Goal: Task Accomplishment & Management: Manage account settings

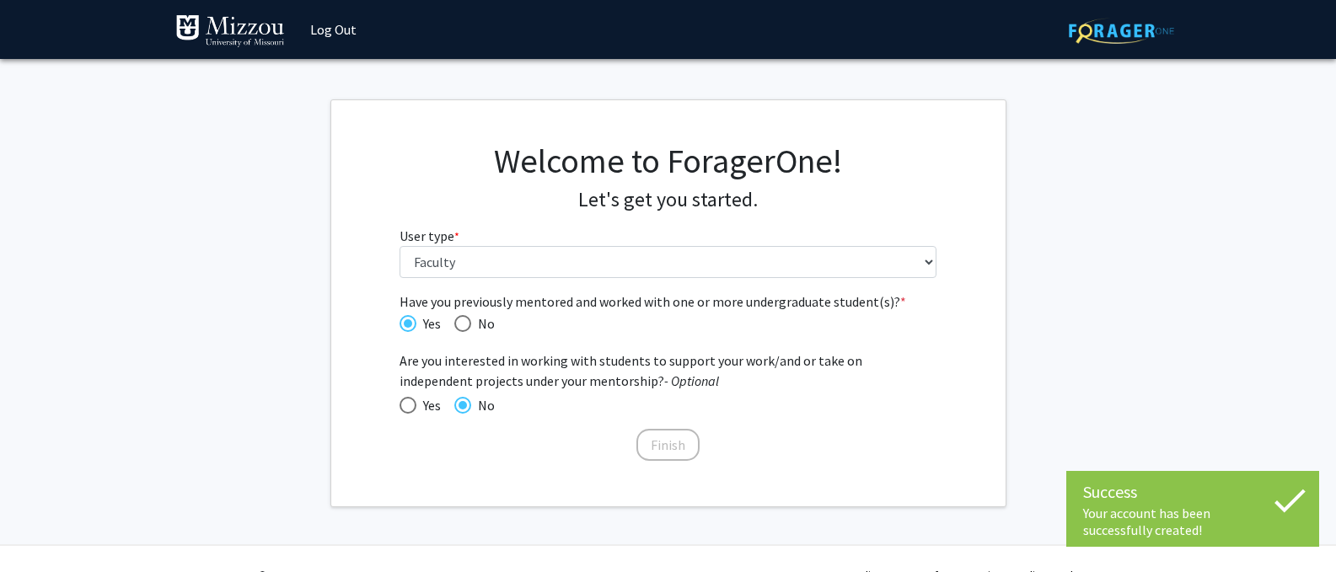
select select "5: faculty"
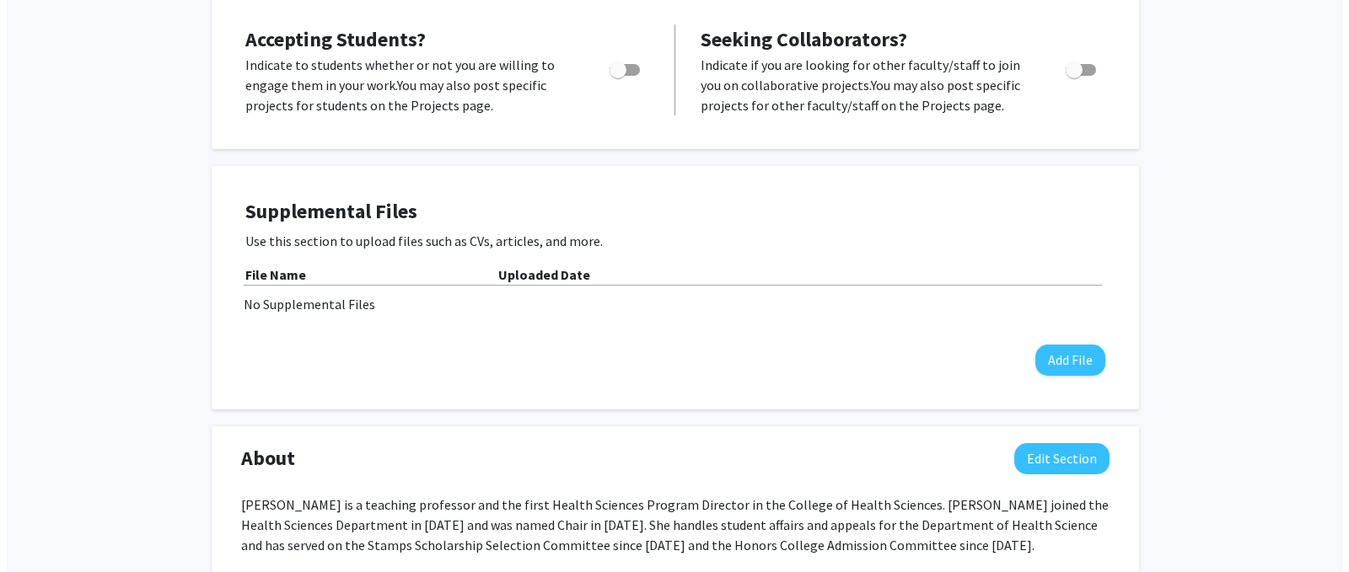
scroll to position [447, 0]
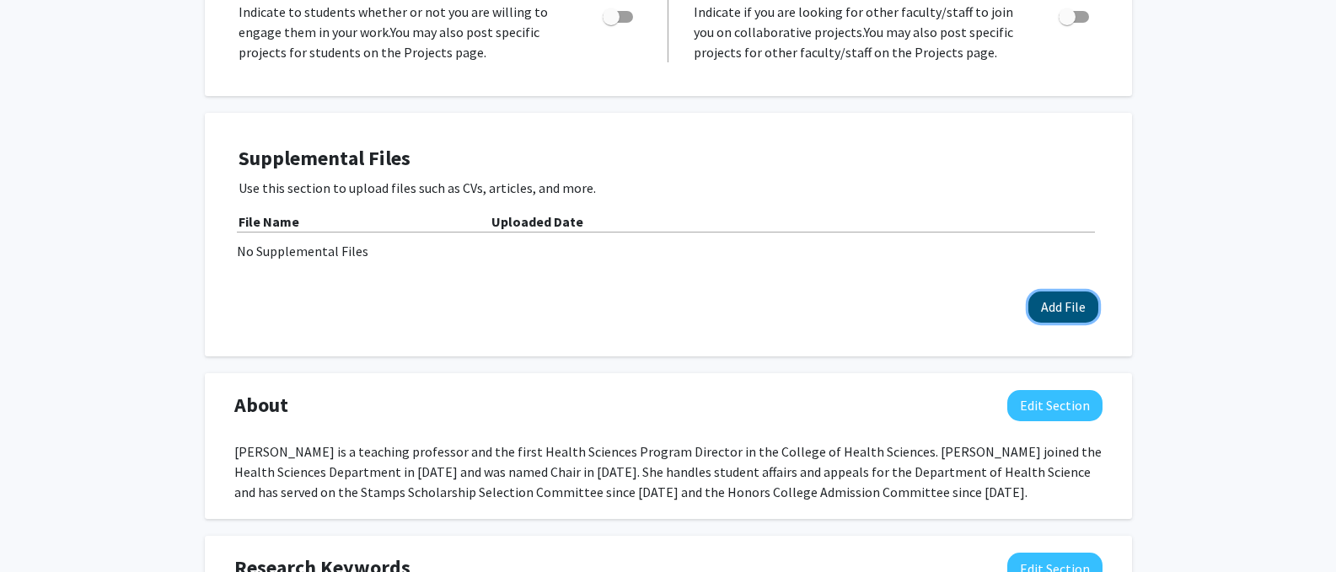
click at [1059, 303] on button "Add File" at bounding box center [1063, 307] width 70 height 31
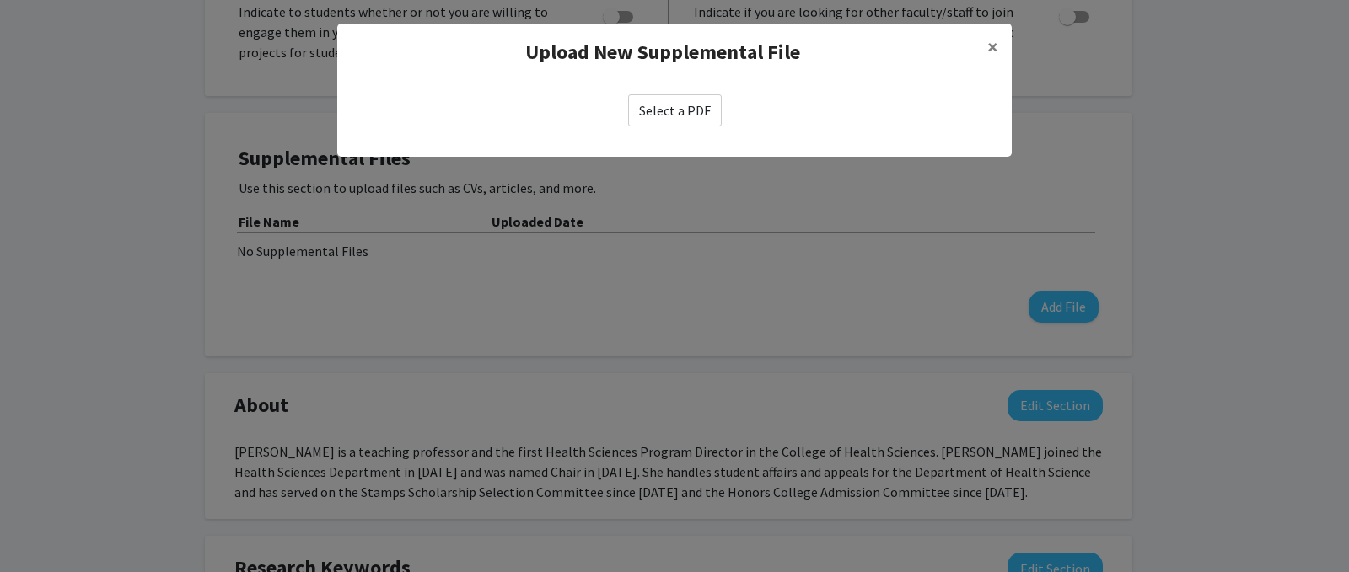
click at [668, 115] on label "Select a PDF" at bounding box center [675, 110] width 94 height 32
click at [0, 0] on input "Select a PDF" at bounding box center [0, 0] width 0 height 0
click at [666, 115] on label "Select a PDF" at bounding box center [675, 110] width 94 height 32
click at [0, 0] on input "Select a PDF" at bounding box center [0, 0] width 0 height 0
click at [711, 116] on label "Select a PDF" at bounding box center [675, 110] width 94 height 32
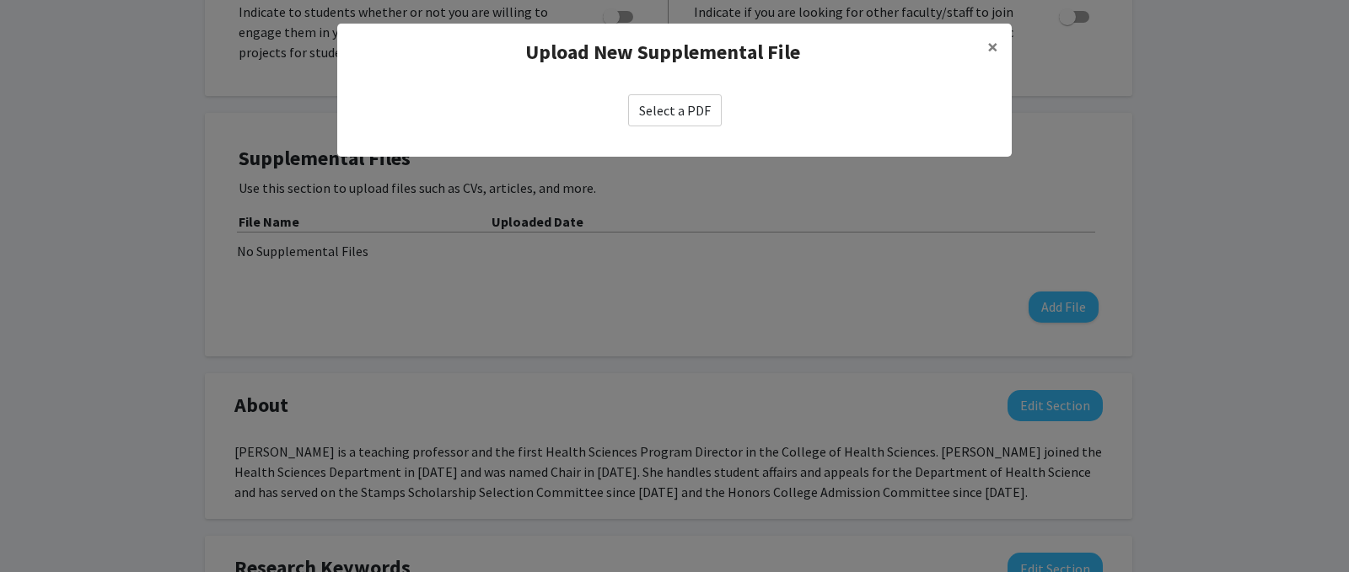
click at [0, 0] on input "Select a PDF" at bounding box center [0, 0] width 0 height 0
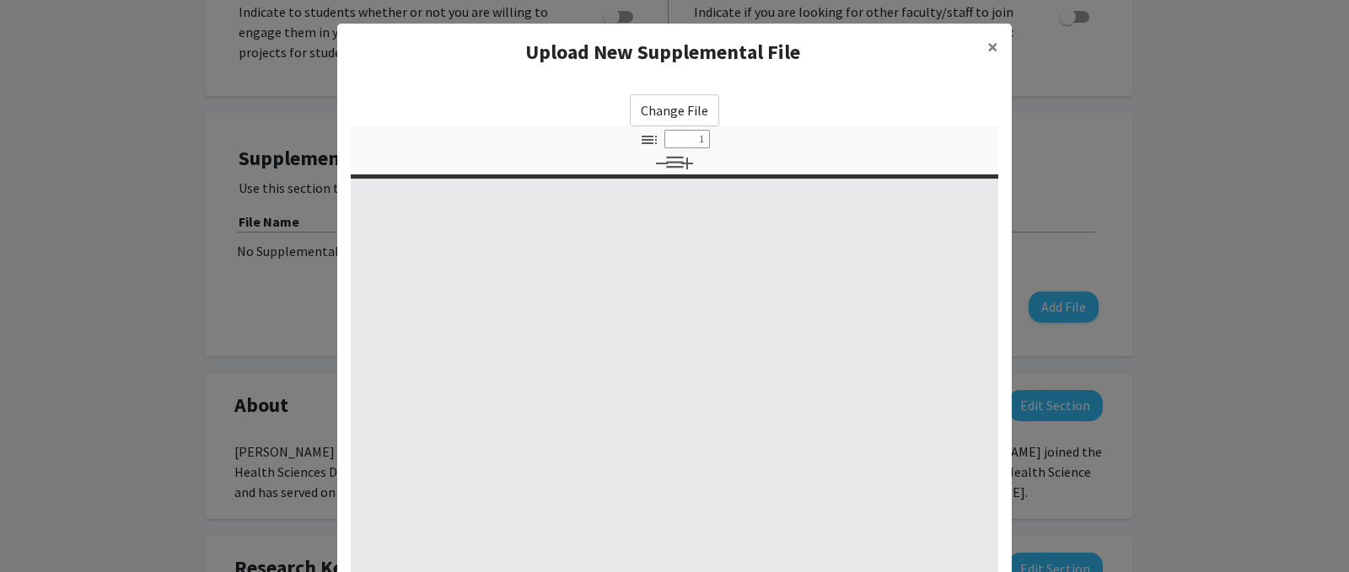
select select "custom"
type input "0"
select select "custom"
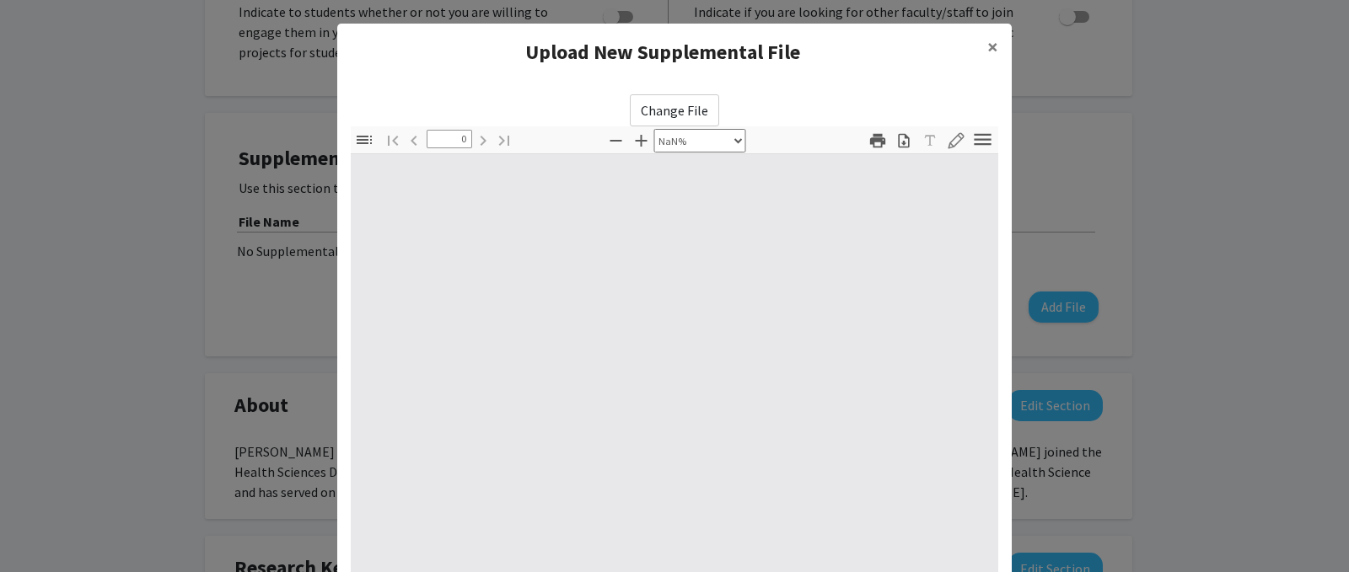
type input "1"
select select "auto"
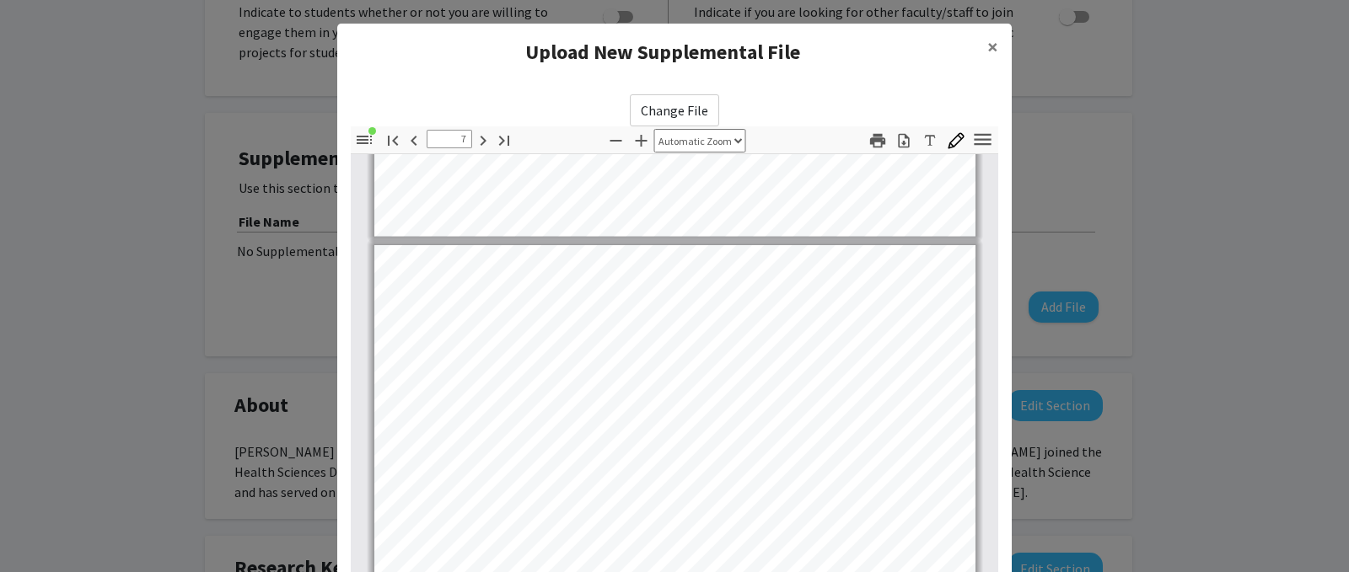
scroll to position [4663, 0]
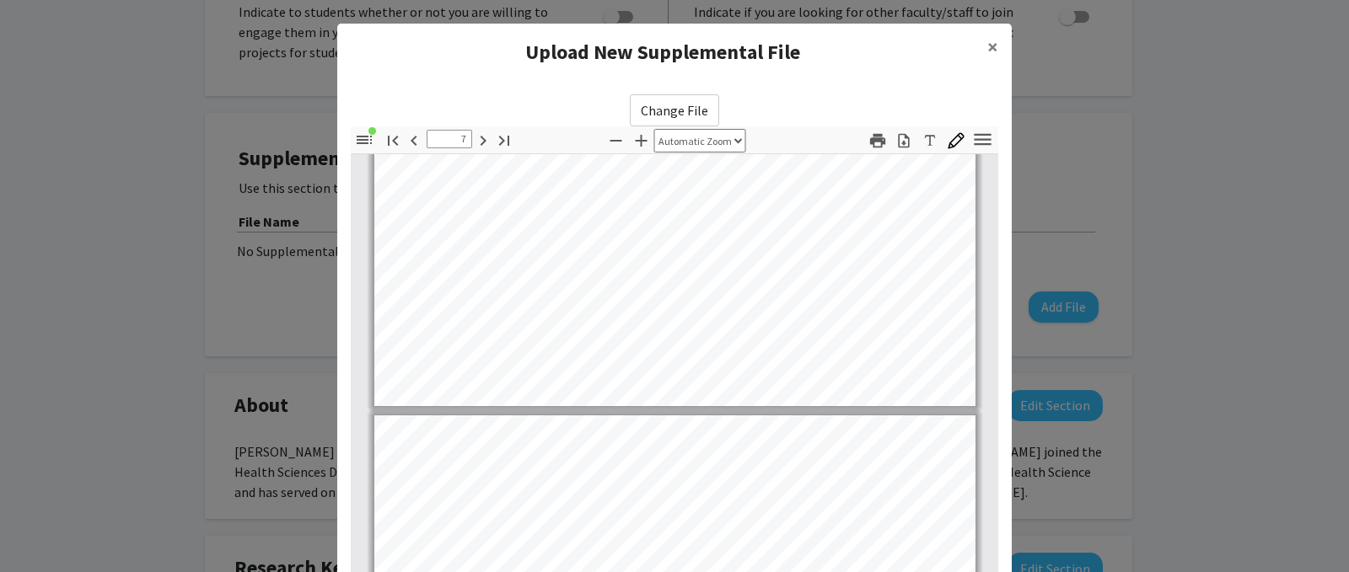
type input "8"
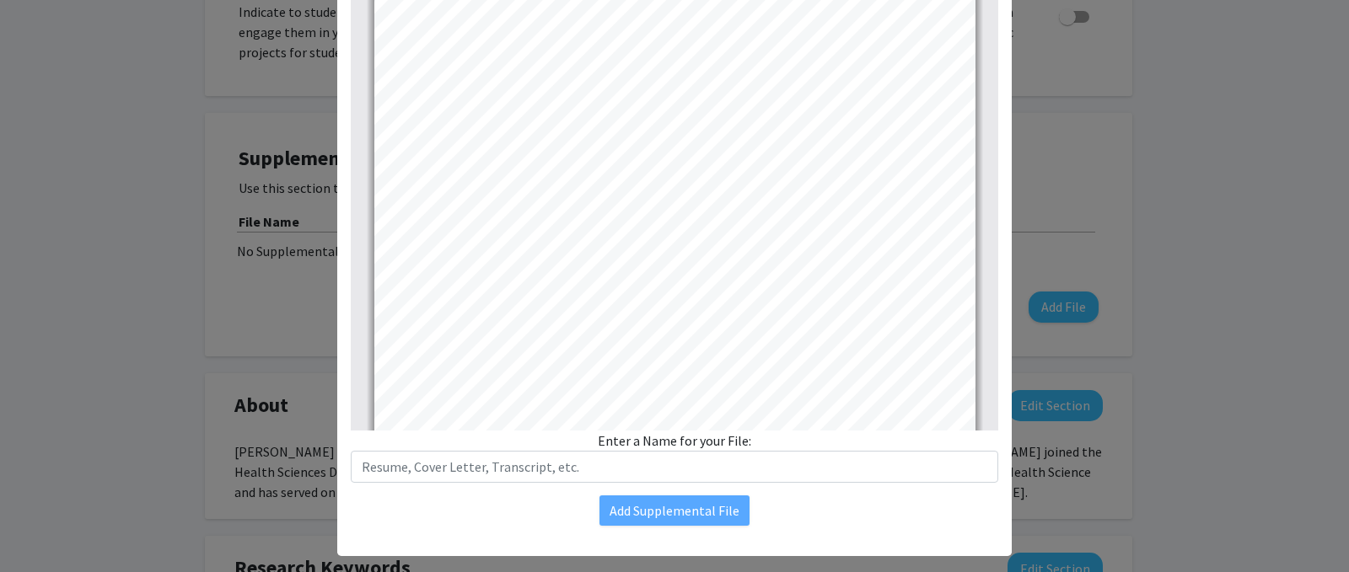
scroll to position [226, 0]
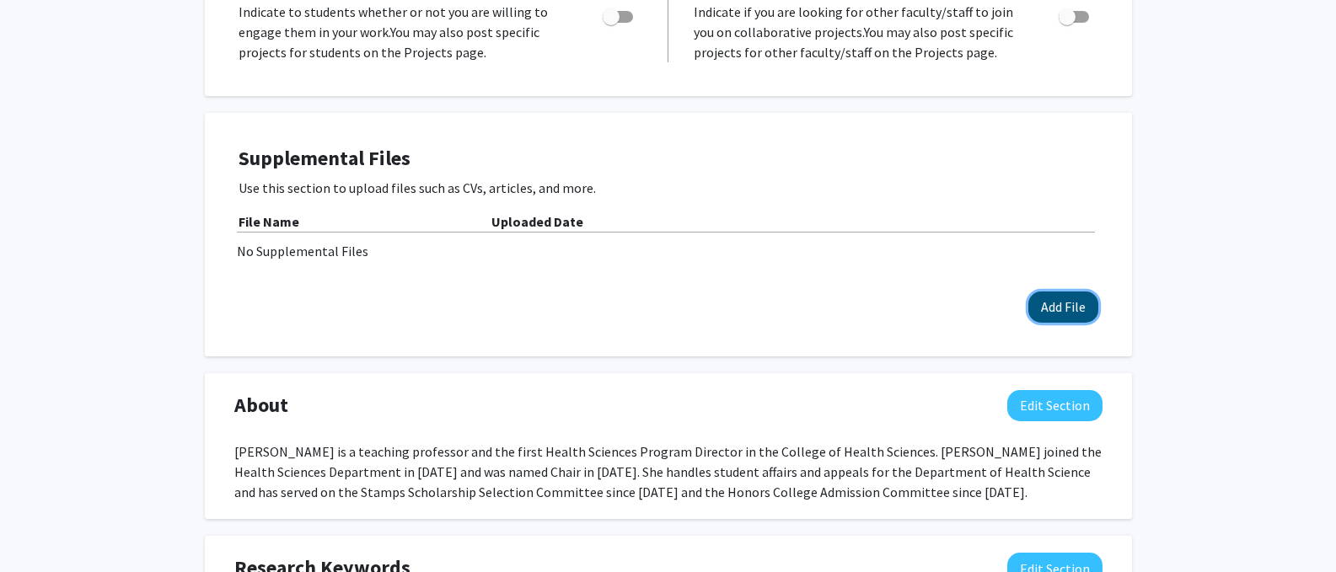
click at [1064, 307] on button "Add File" at bounding box center [1063, 307] width 70 height 31
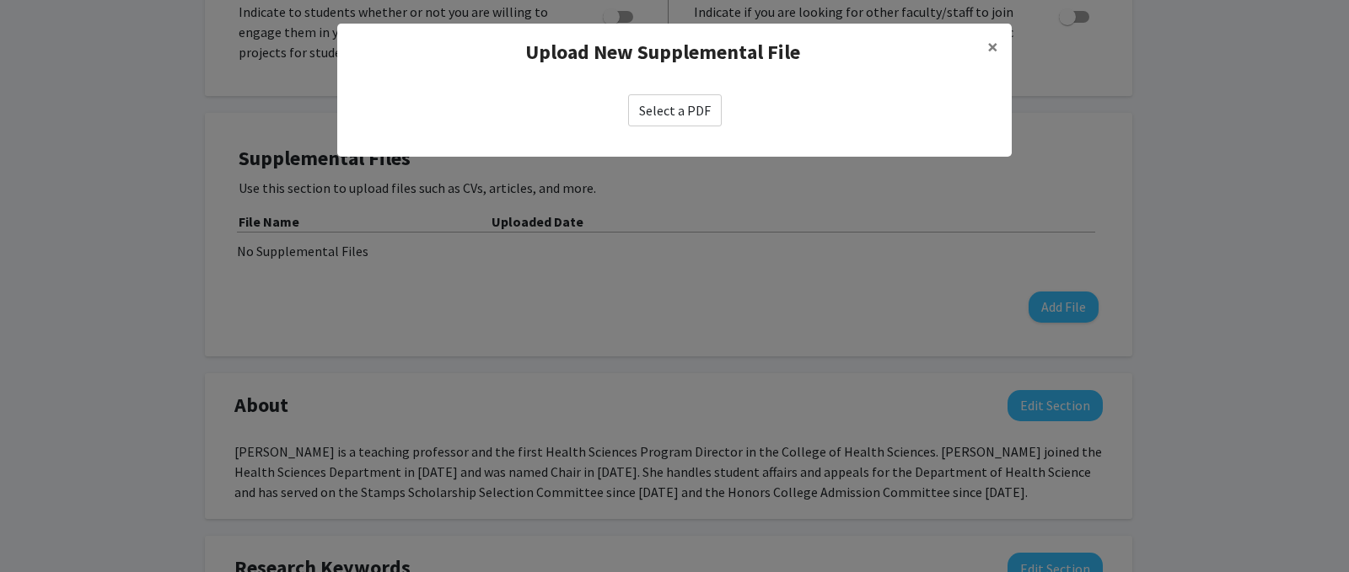
click at [668, 100] on label "Select a PDF" at bounding box center [675, 110] width 94 height 32
click at [0, 0] on input "Select a PDF" at bounding box center [0, 0] width 0 height 0
select select "custom"
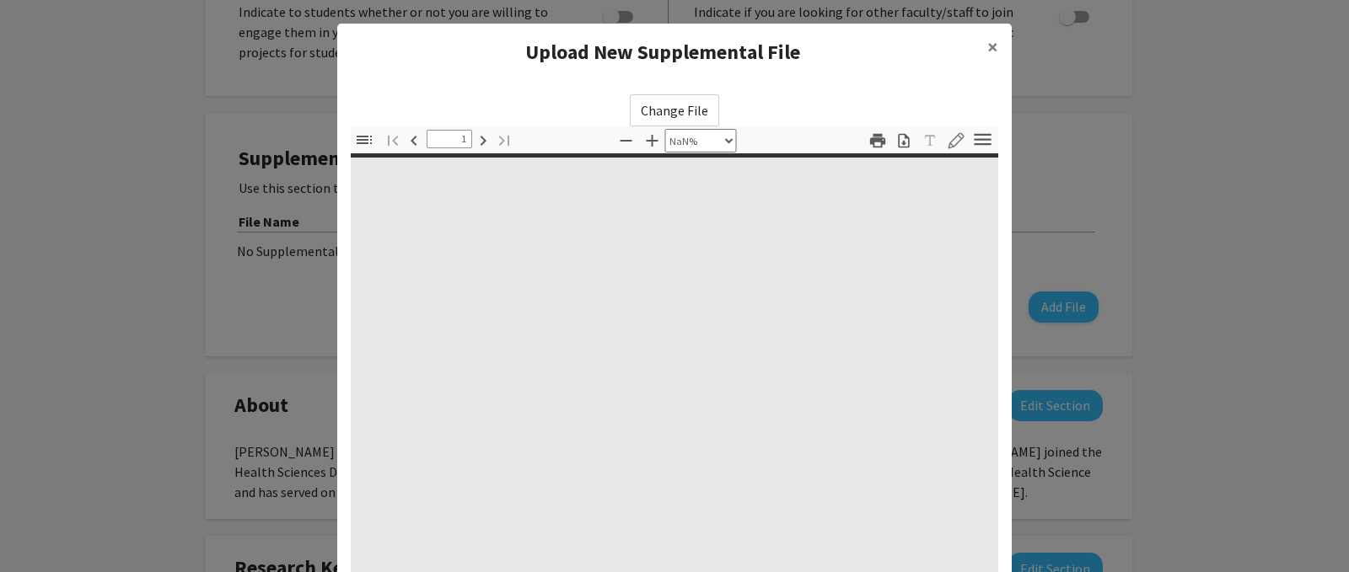
type input "0"
select select "custom"
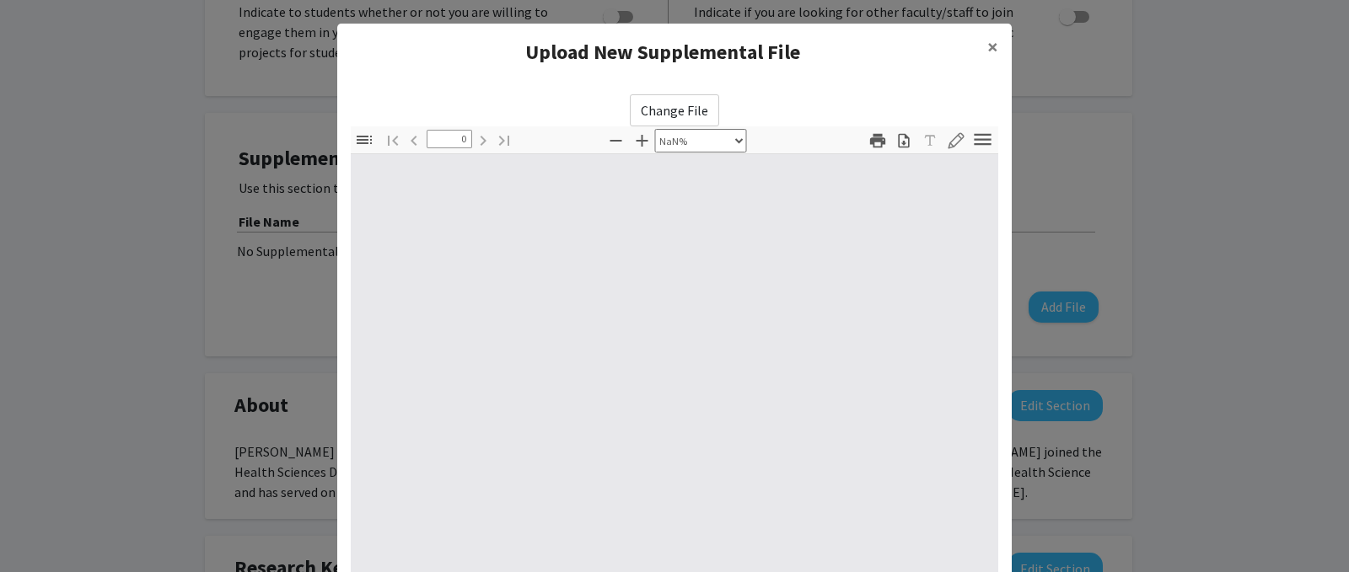
type input "1"
select select "auto"
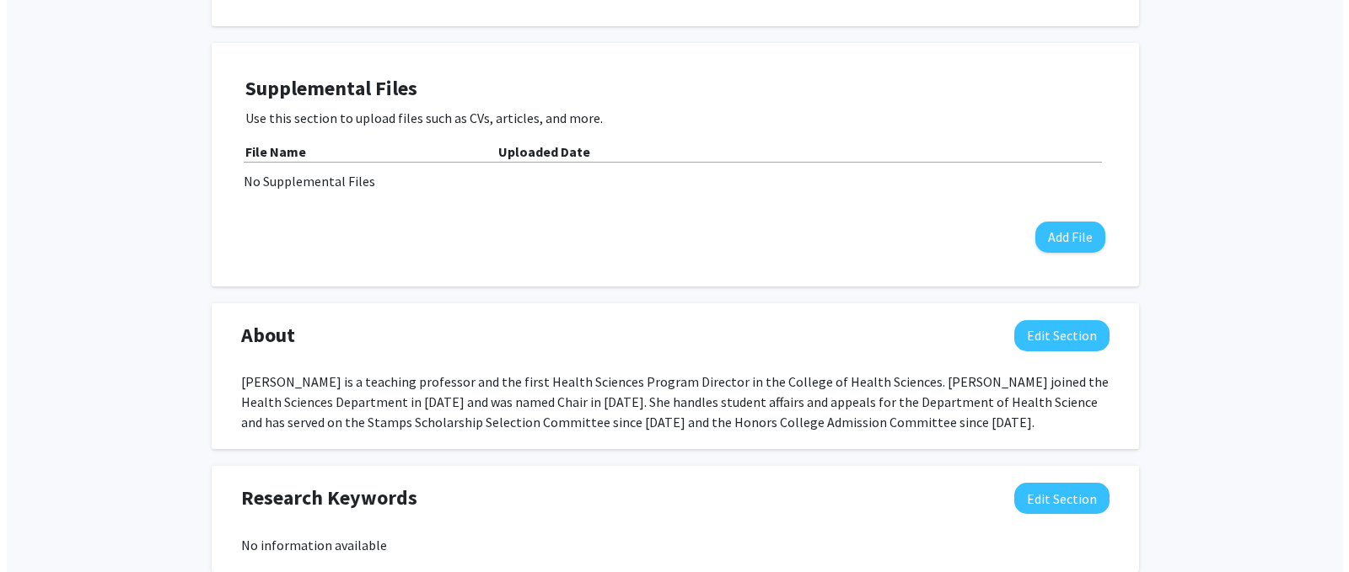
scroll to position [493, 0]
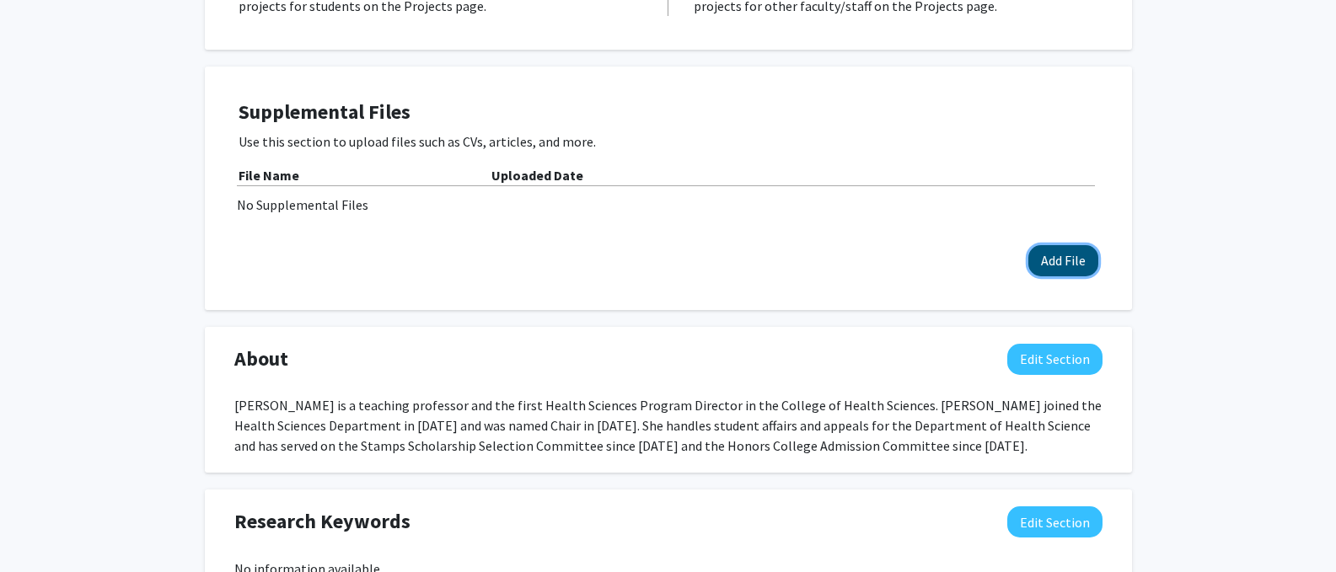
click at [1079, 249] on button "Add File" at bounding box center [1063, 260] width 70 height 31
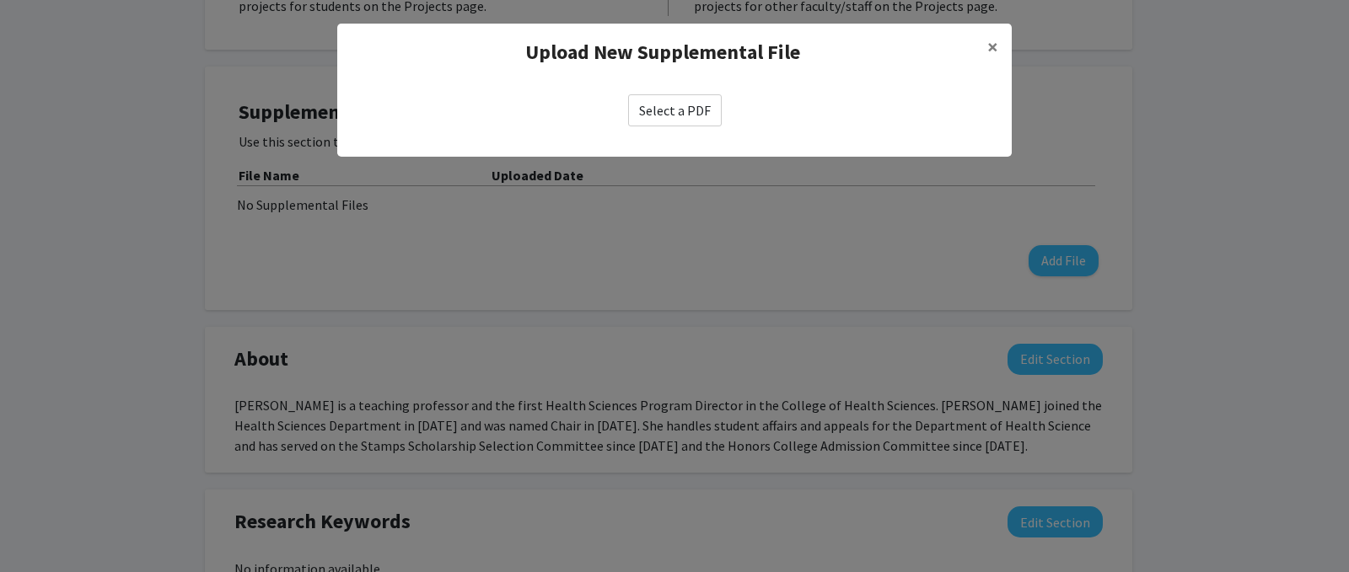
click at [656, 105] on label "Select a PDF" at bounding box center [675, 110] width 94 height 32
click at [0, 0] on input "Select a PDF" at bounding box center [0, 0] width 0 height 0
select select "custom"
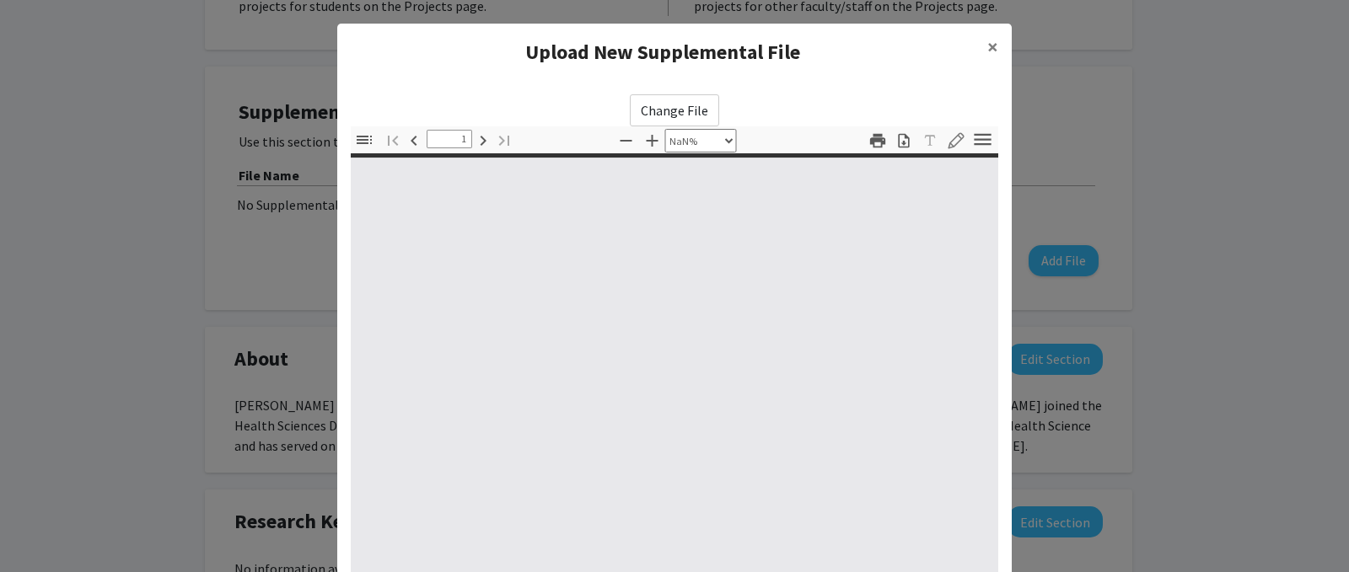
type input "0"
select select "custom"
type input "1"
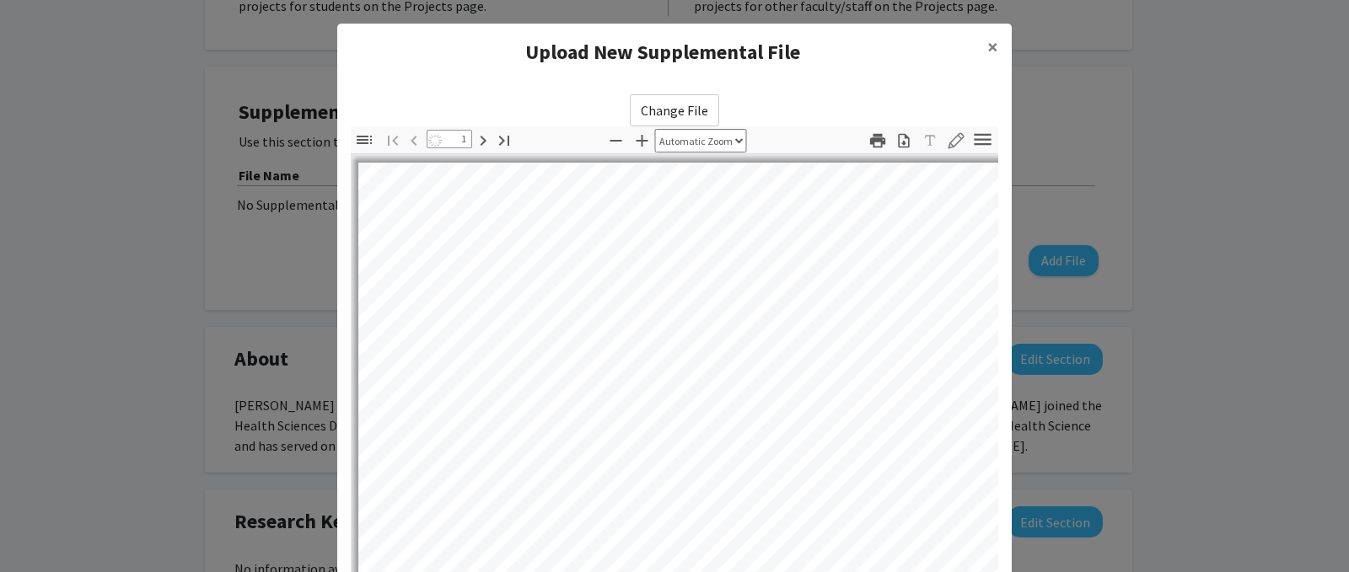
select select "auto"
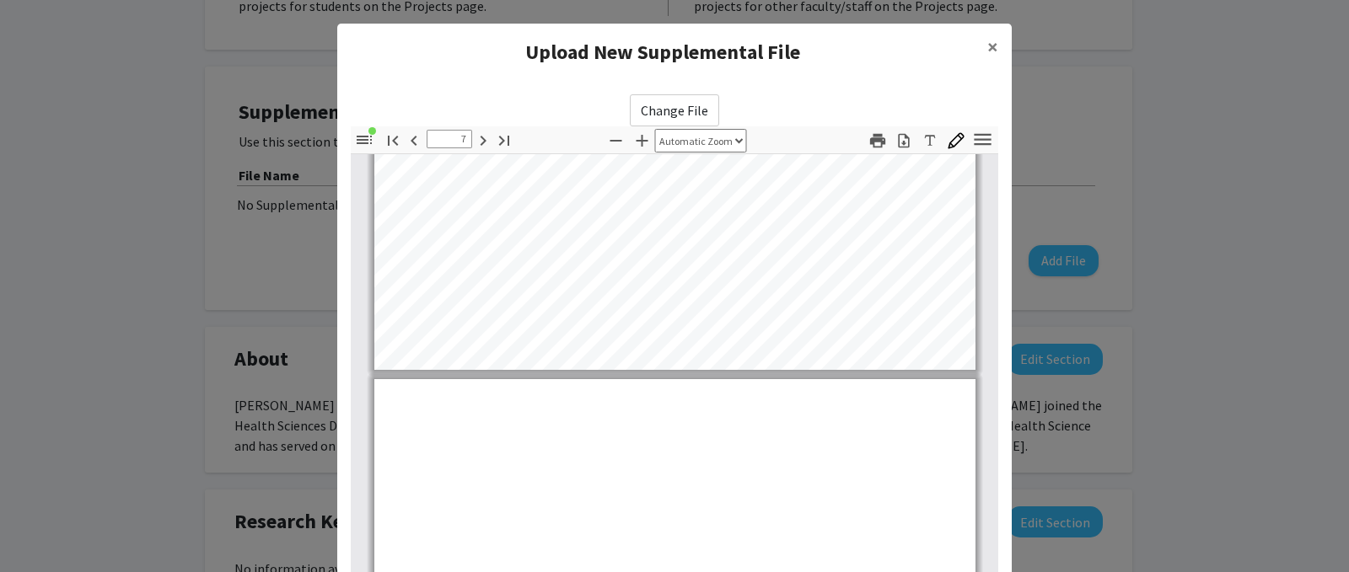
type input "8"
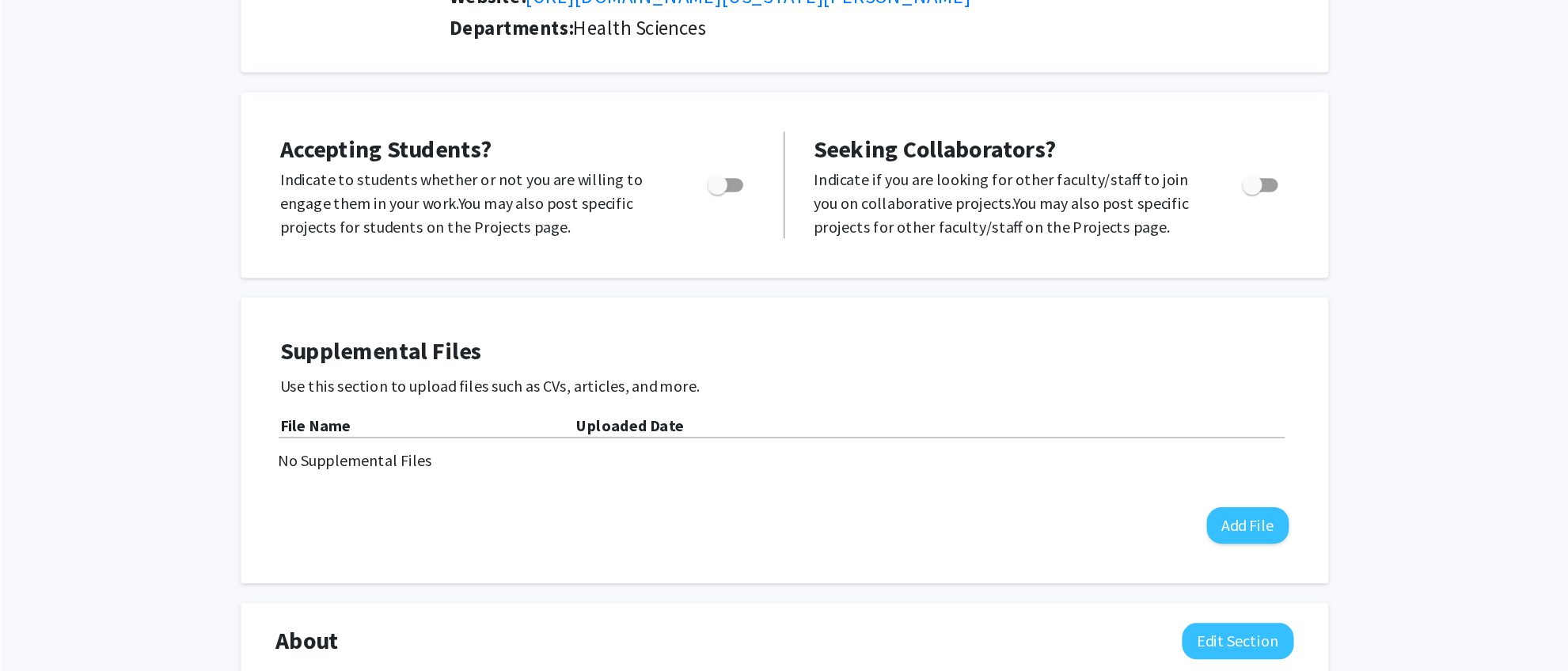
scroll to position [0, 0]
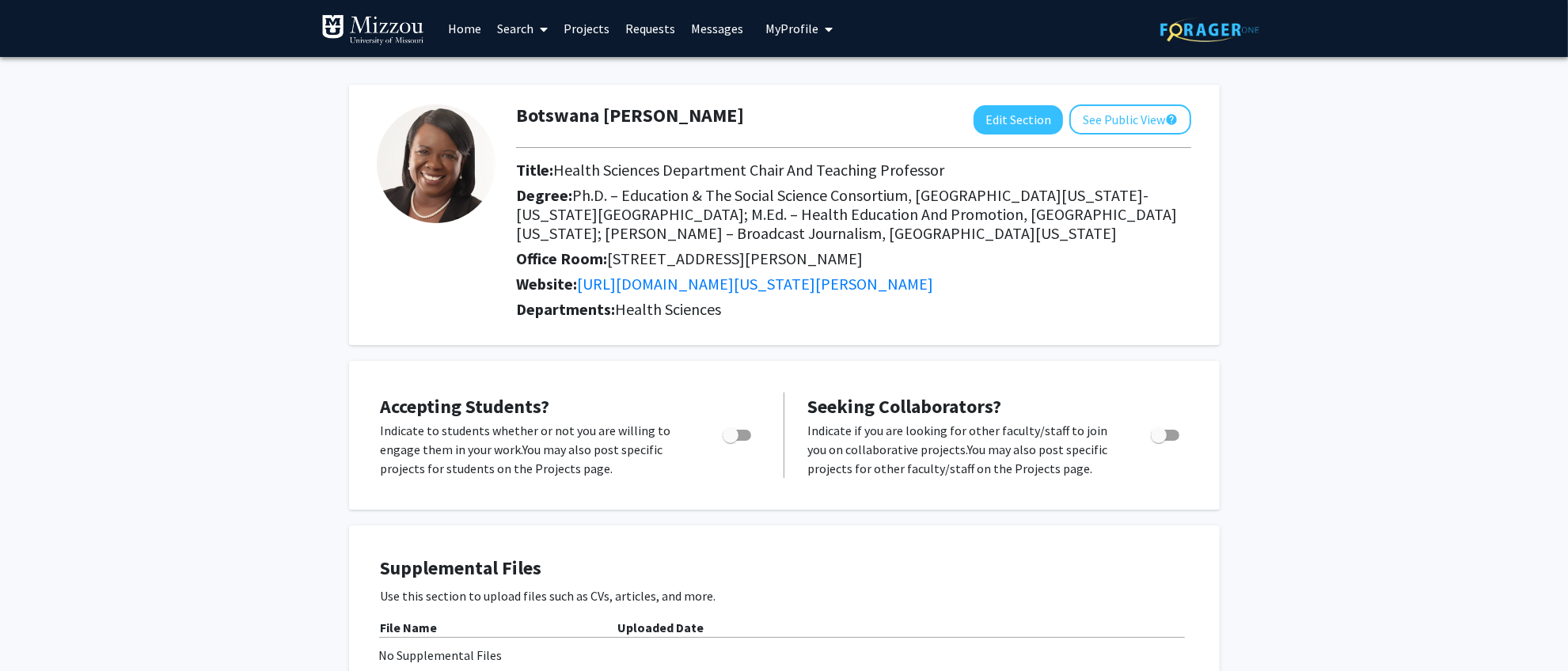
drag, startPoint x: 1213, startPoint y: 10, endPoint x: 199, endPoint y: 267, distance: 1046.1
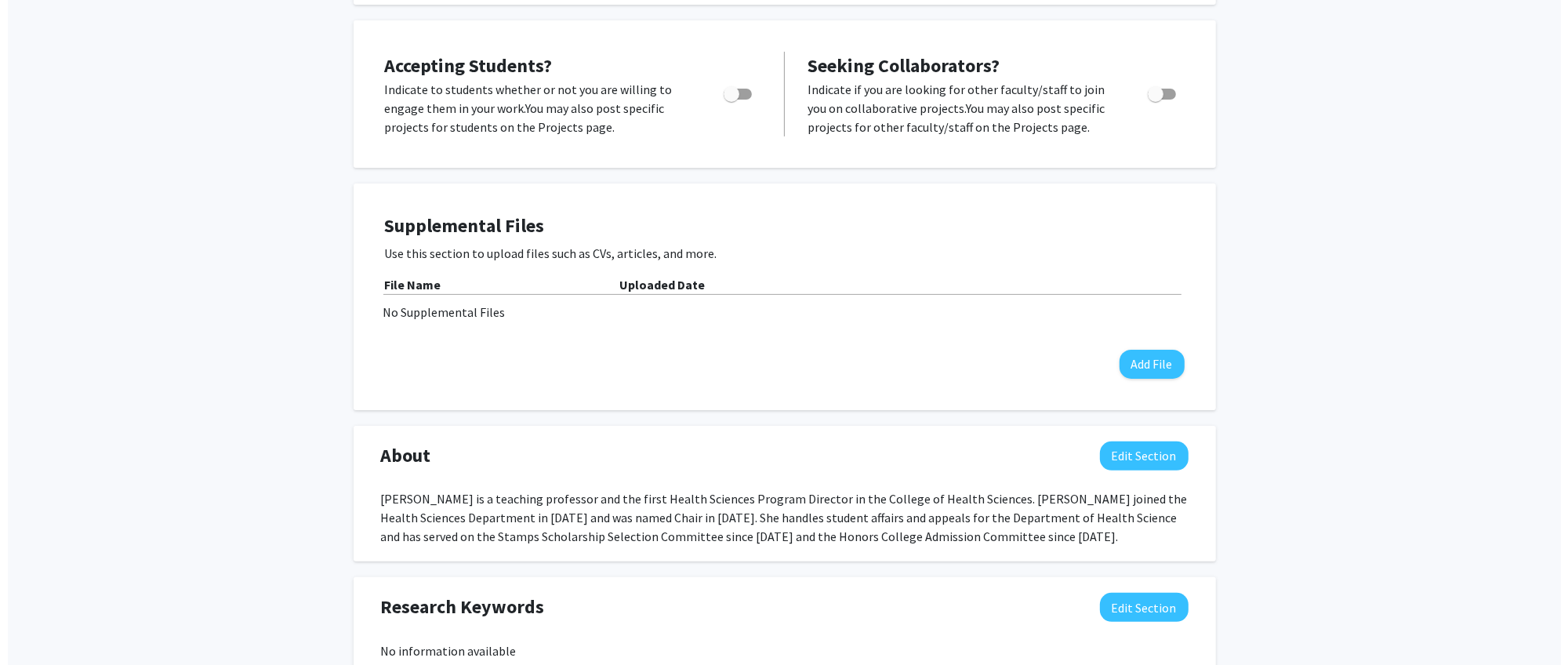
scroll to position [347, 0]
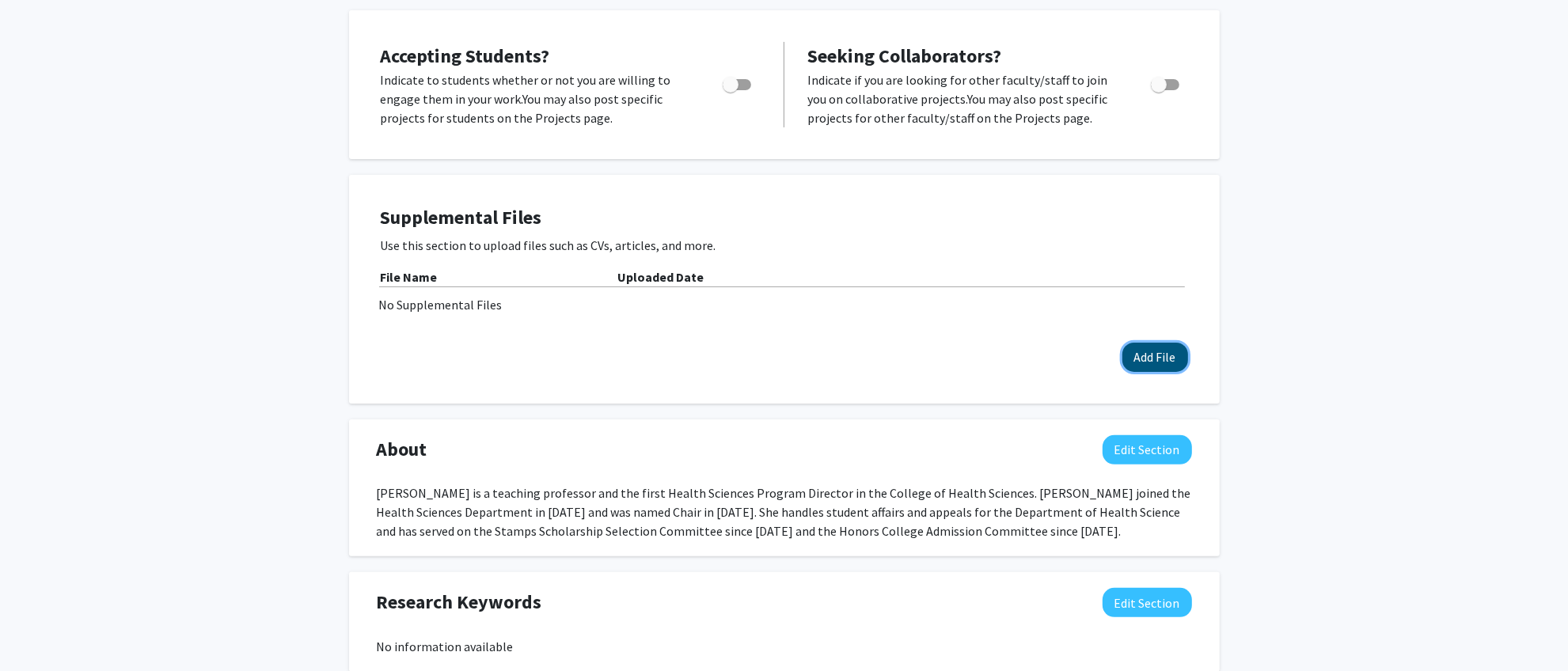
click at [1140, 364] on button "Add File" at bounding box center [1155, 357] width 66 height 29
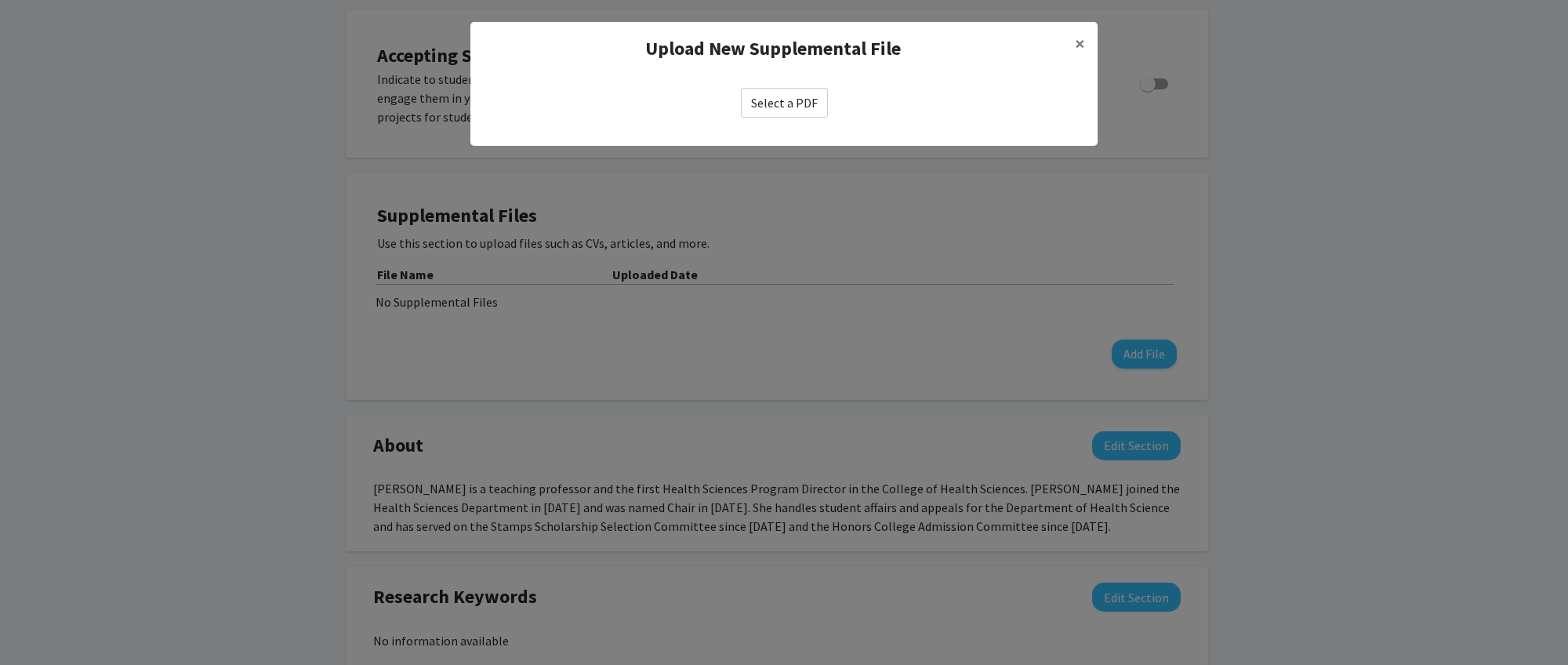
click at [776, 99] on label "Select a PDF" at bounding box center [784, 102] width 87 height 30
click at [0, 0] on input "Select a PDF" at bounding box center [0, 0] width 0 height 0
select select "custom"
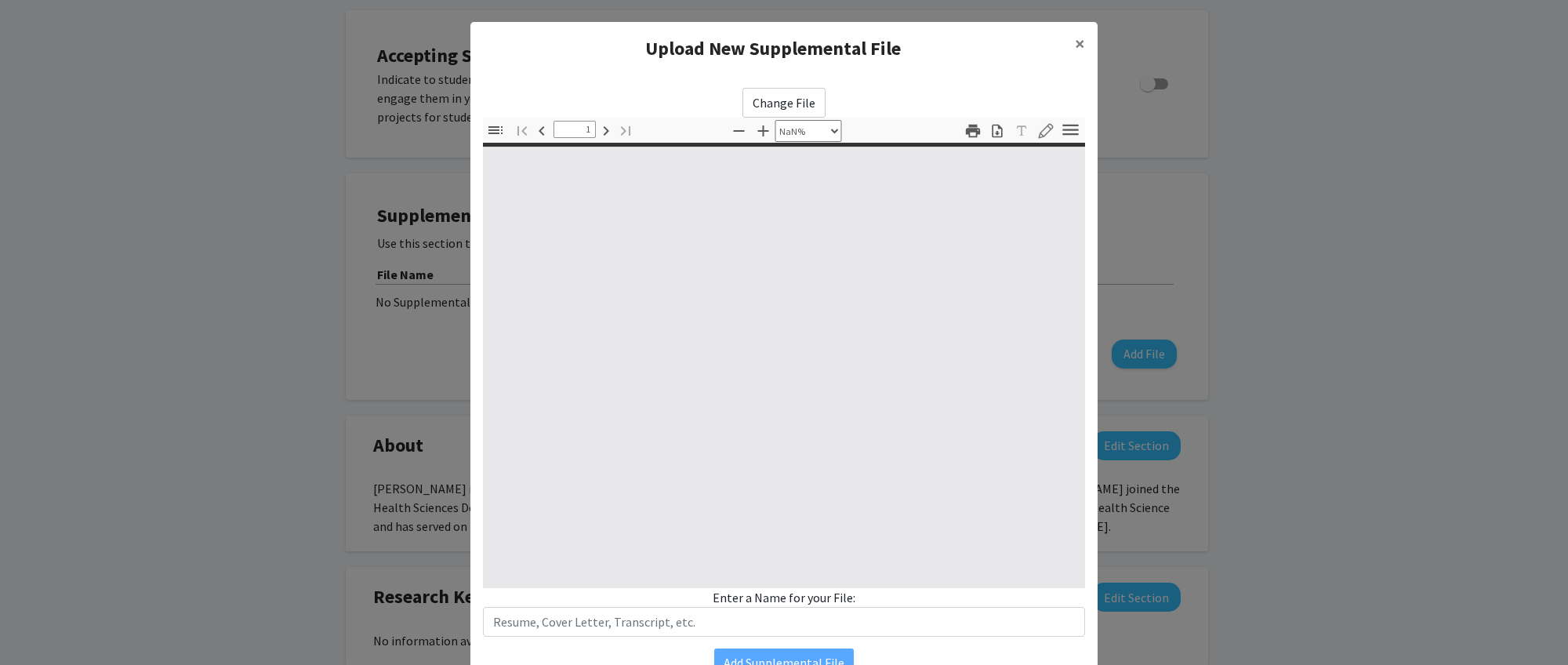
type input "0"
select select "custom"
type input "1"
select select "auto"
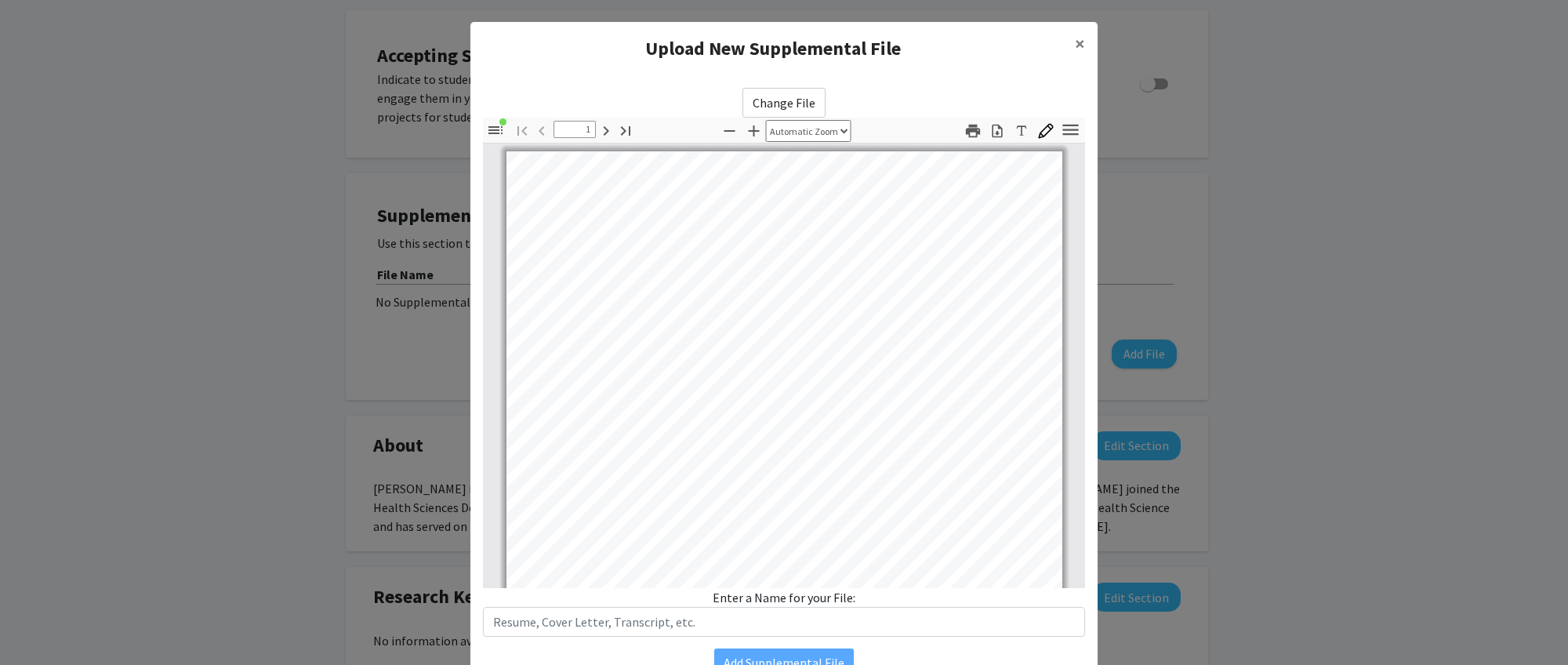
scroll to position [1, 0]
drag, startPoint x: 976, startPoint y: 46, endPoint x: 969, endPoint y: 12, distance: 34.7
click at [969, 12] on modal-container "Upload New Supplemental File × Change File Thumbnails Document Outline Attachme…" at bounding box center [784, 332] width 1568 height 665
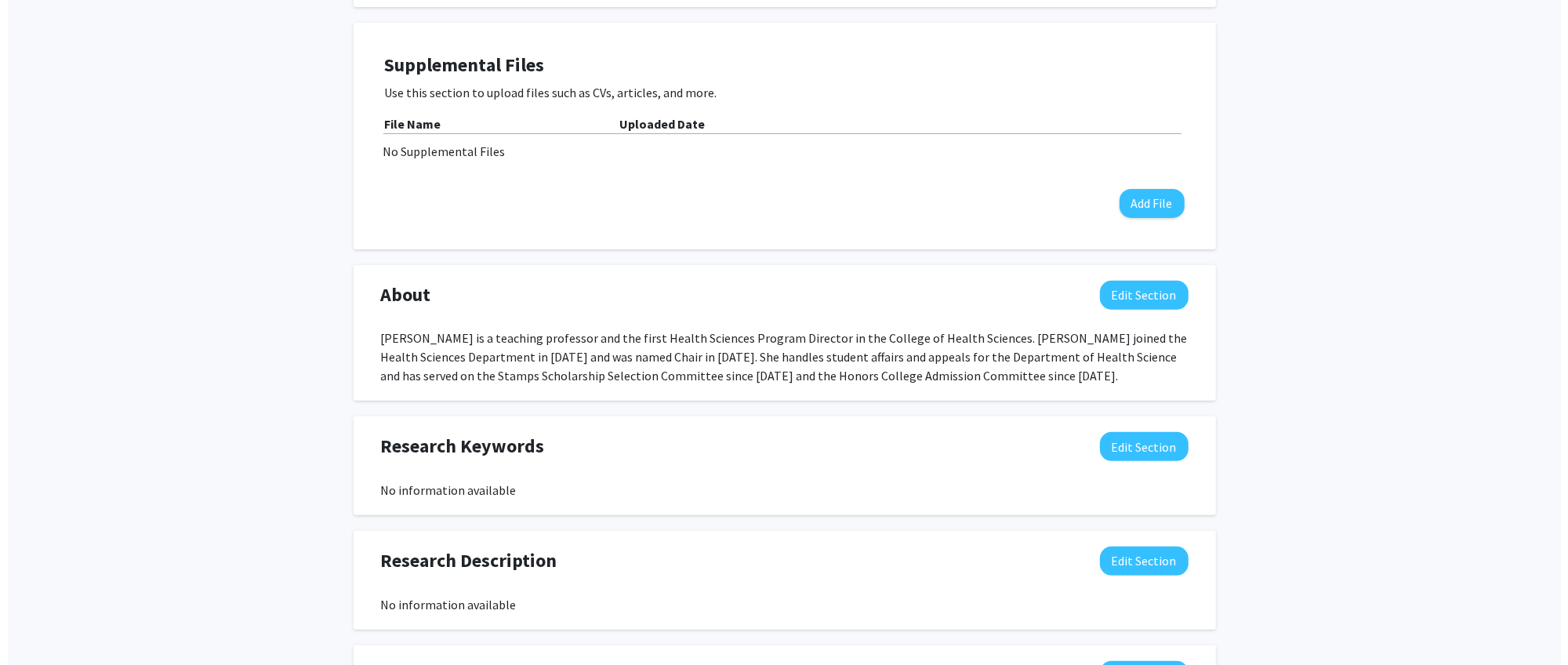
scroll to position [569, 0]
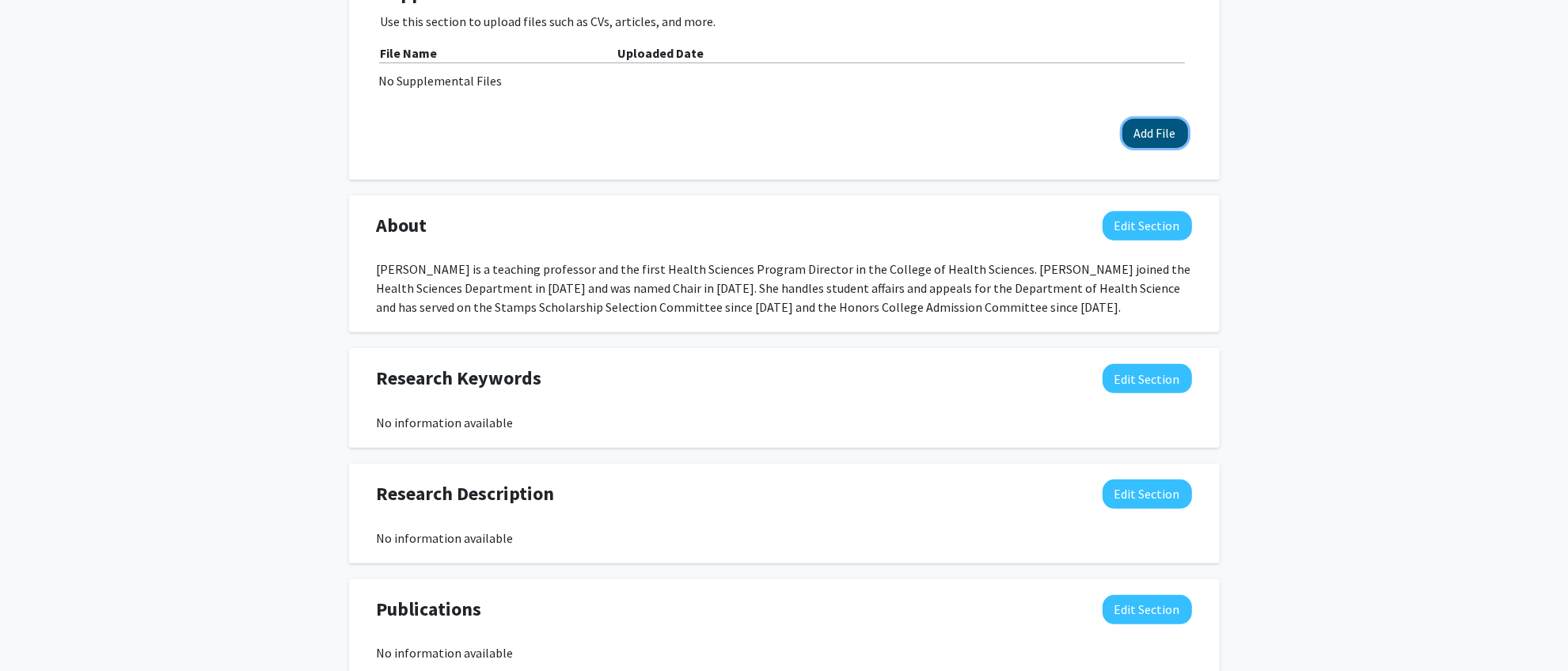
click at [1168, 137] on button "Add File" at bounding box center [1155, 132] width 66 height 29
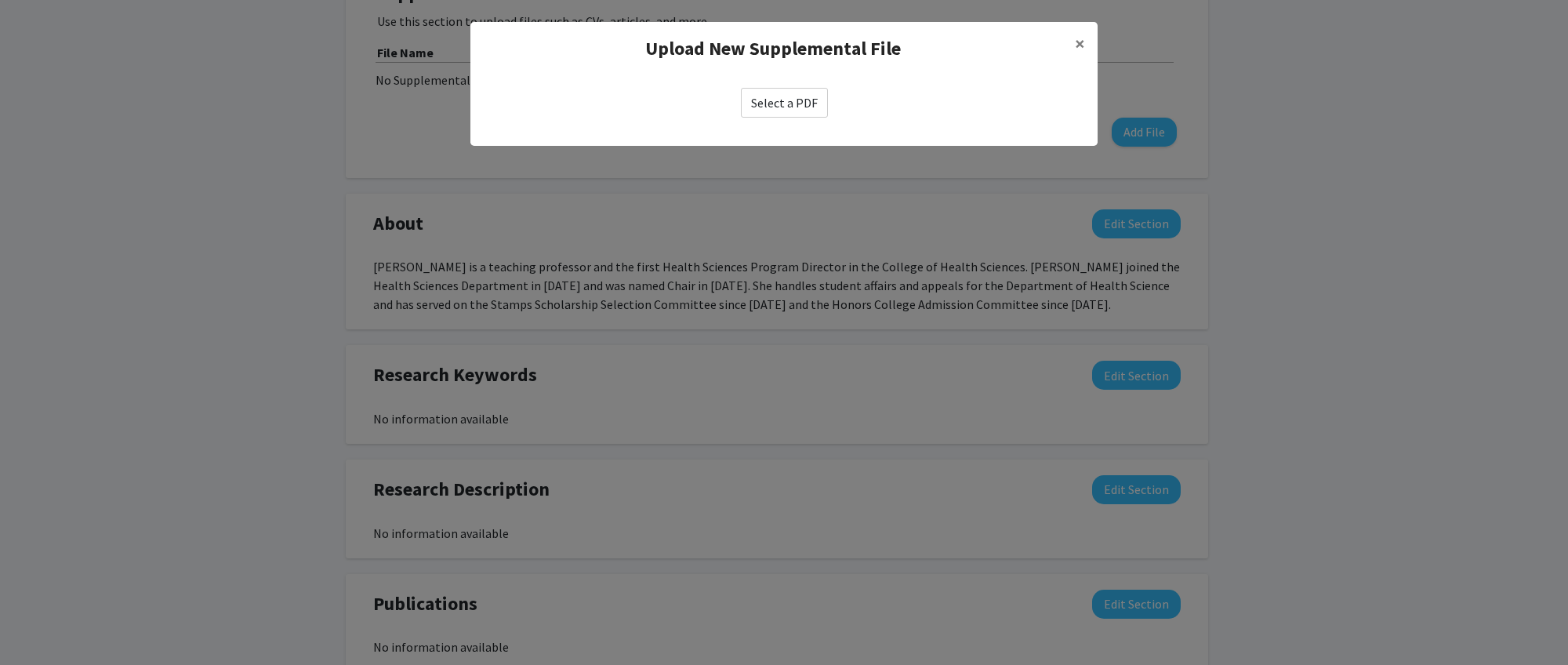
click at [762, 106] on label "Select a PDF" at bounding box center [784, 102] width 87 height 30
click at [0, 0] on input "Select a PDF" at bounding box center [0, 0] width 0 height 0
select select "custom"
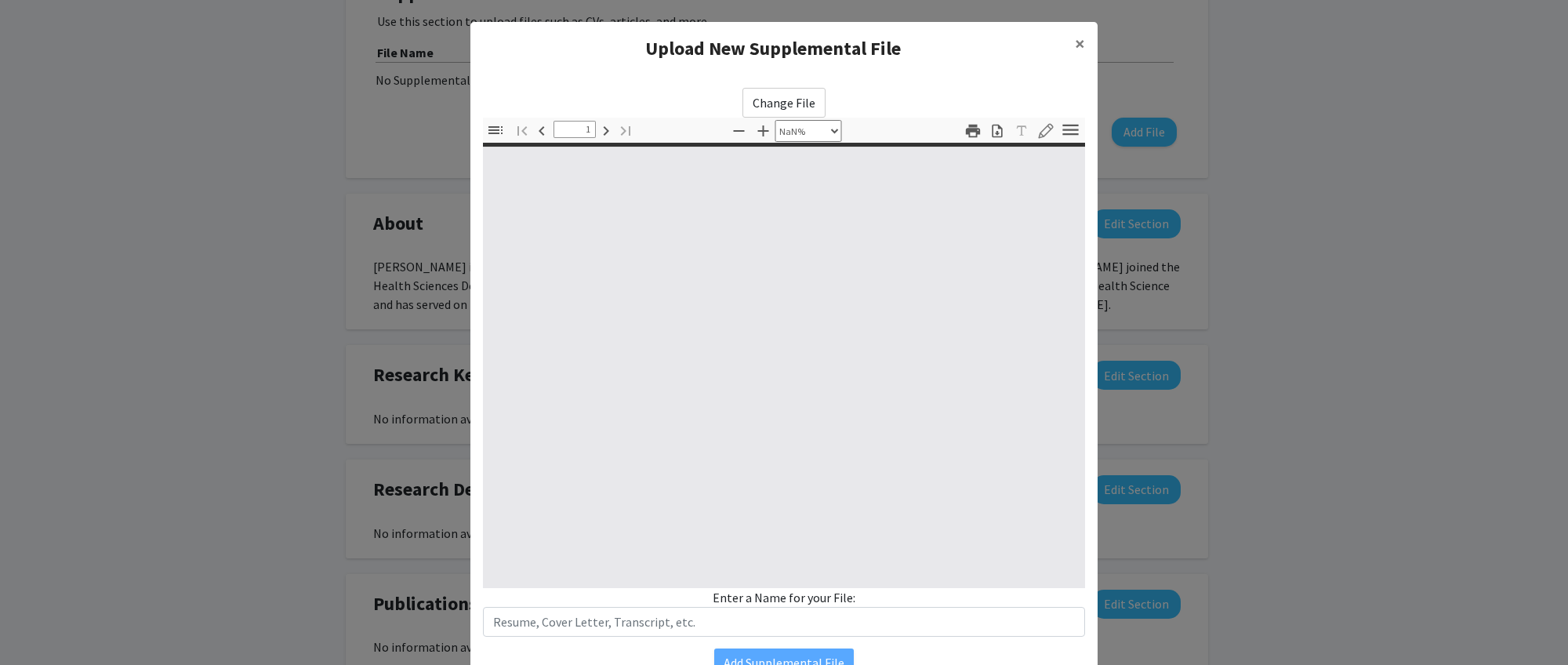
type input "0"
select select "custom"
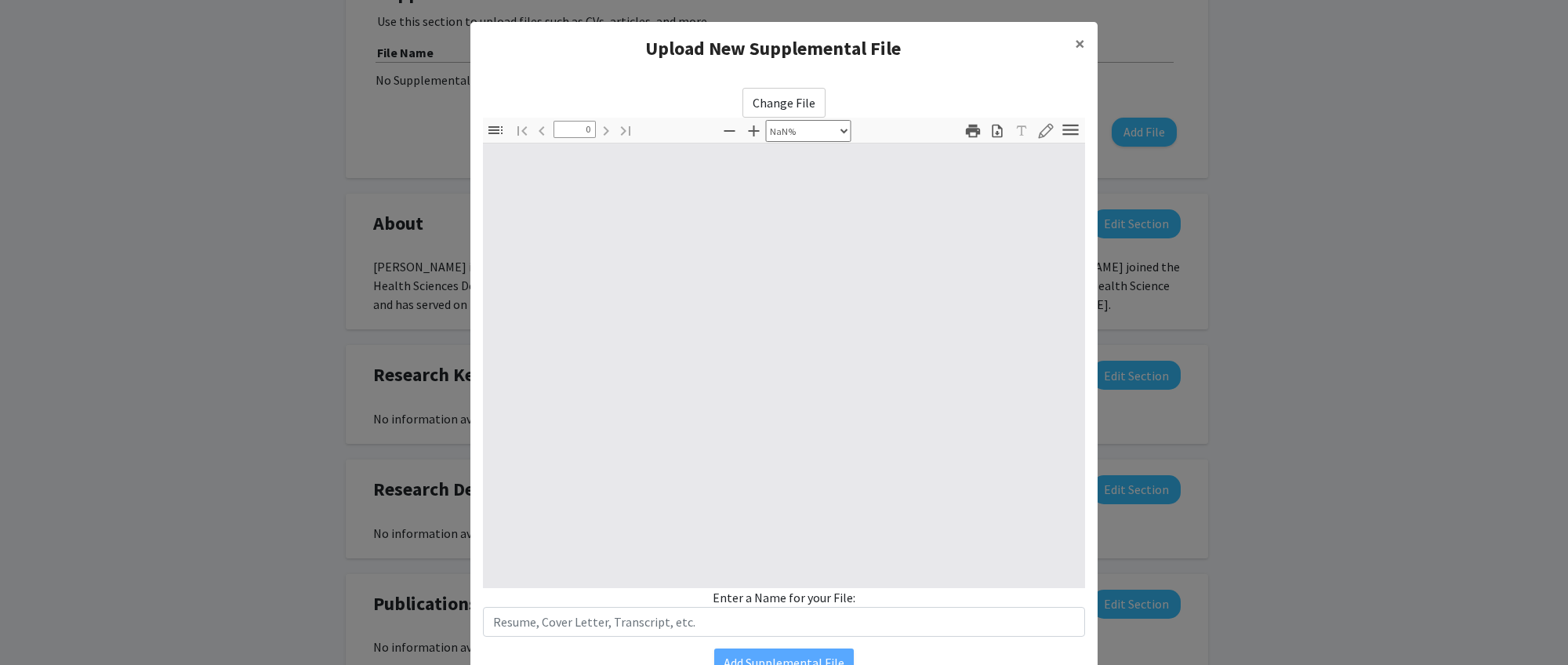
type input "1"
select select "auto"
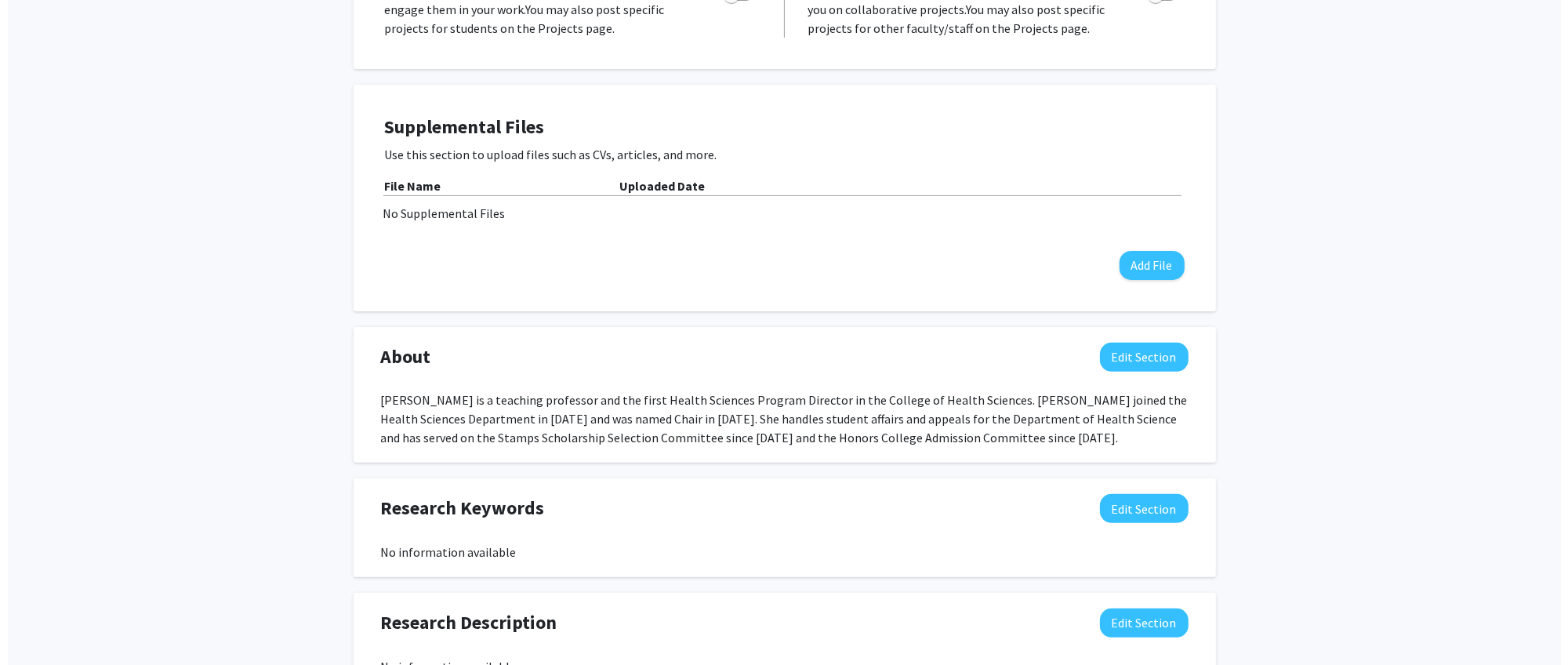
scroll to position [446, 0]
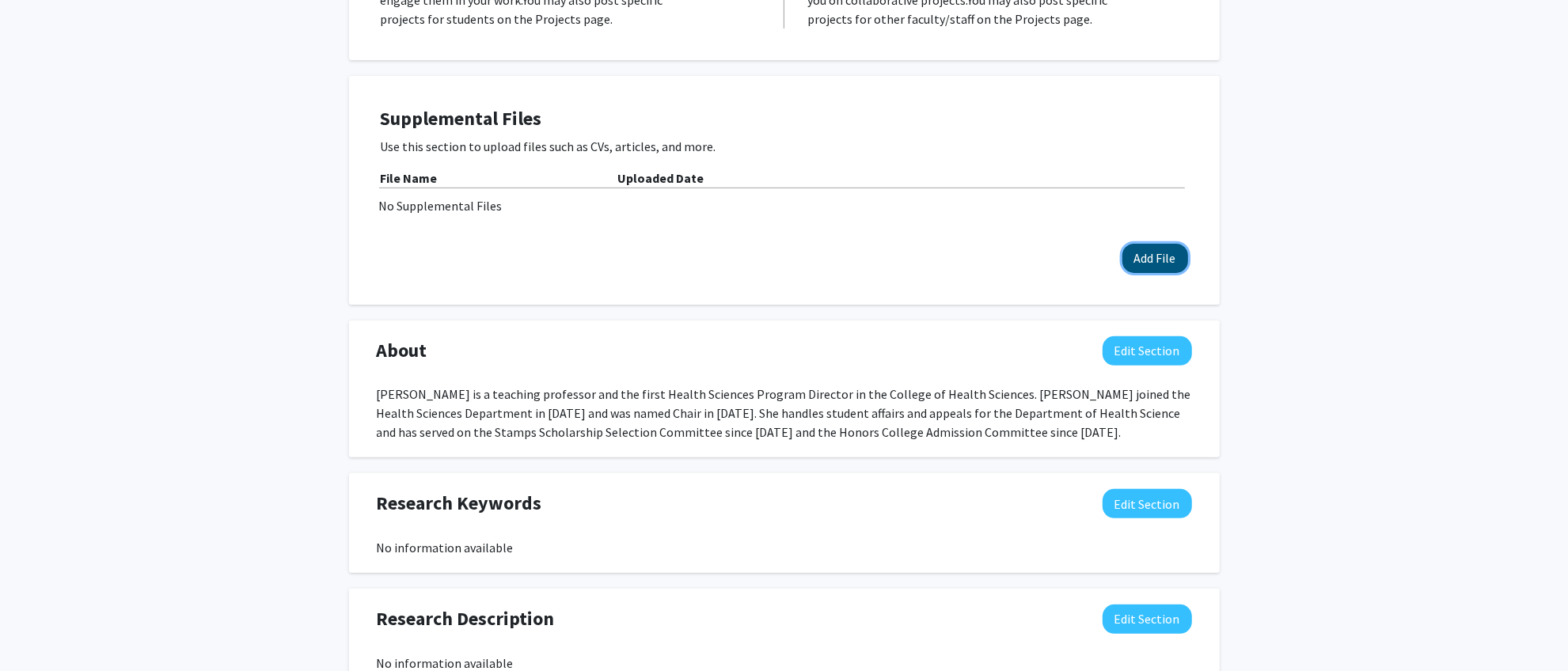
click at [1145, 269] on button "Add File" at bounding box center [1155, 258] width 66 height 29
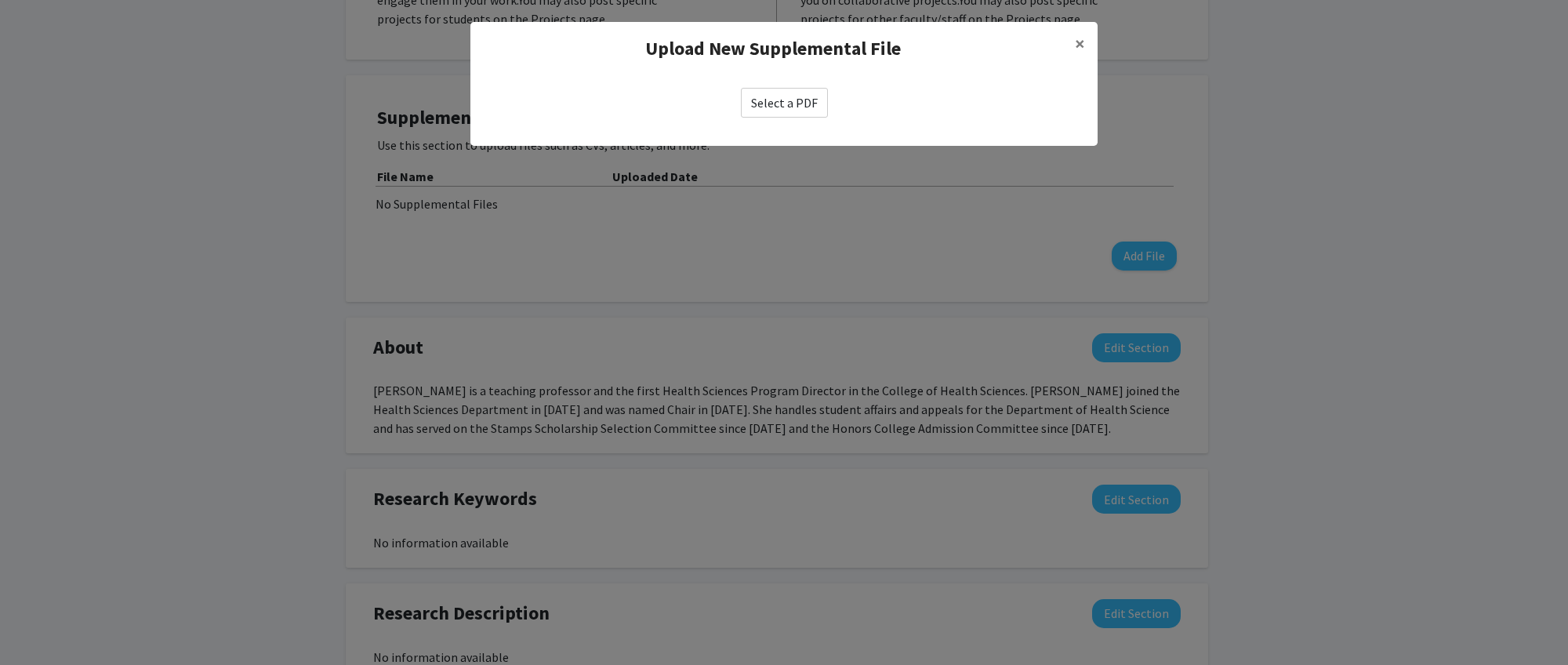
click at [731, 7] on modal-container "Upload New Supplemental File × Select a PDF" at bounding box center [784, 332] width 1568 height 665
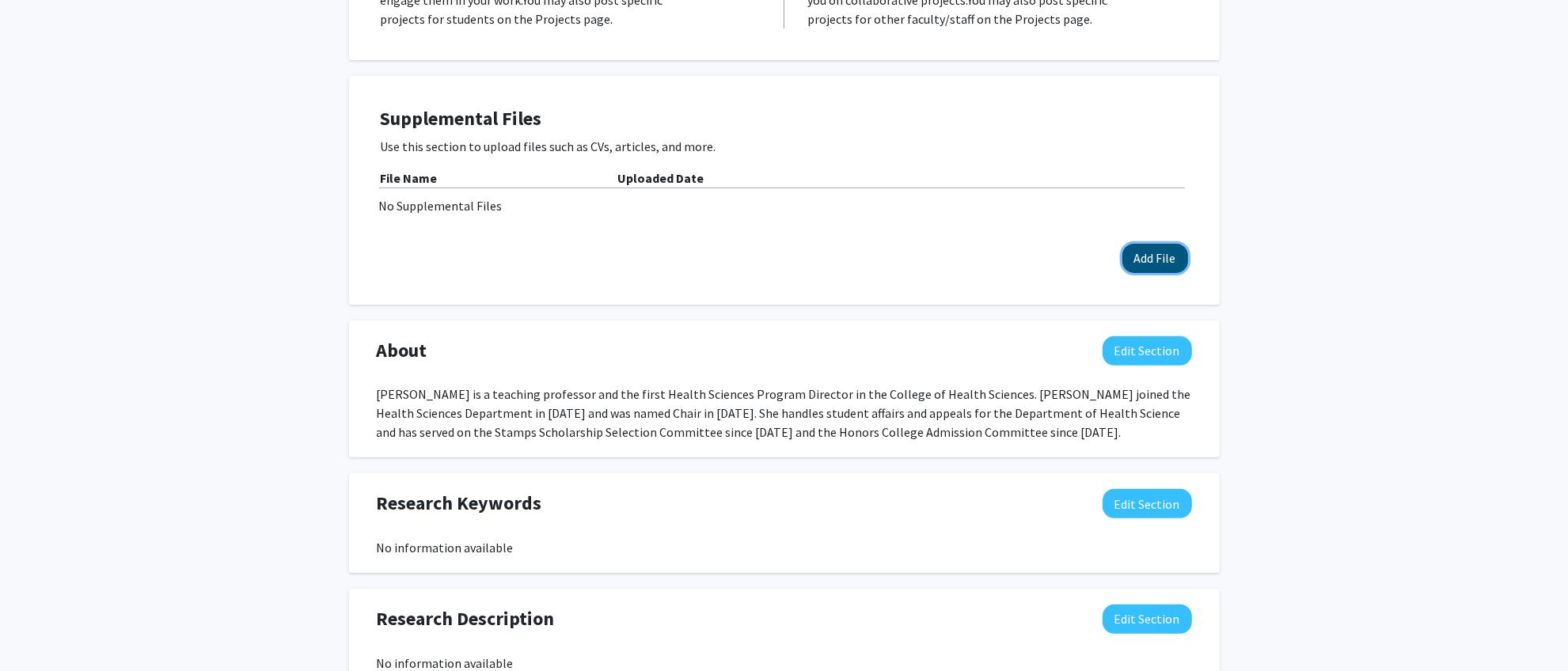
click at [1137, 247] on button "Add File" at bounding box center [1155, 258] width 66 height 29
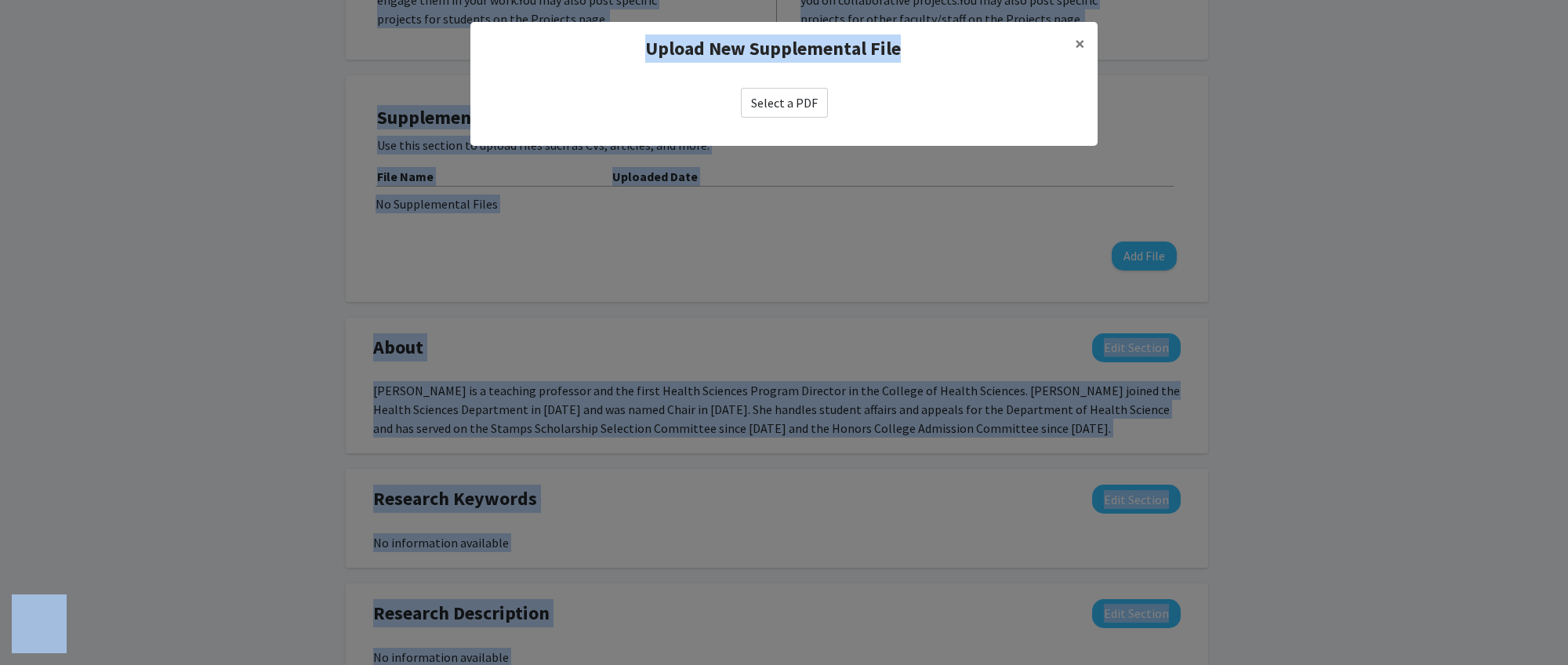
drag, startPoint x: 1001, startPoint y: 47, endPoint x: 989, endPoint y: -90, distance: 137.5
click at [793, 102] on label "Select a PDF" at bounding box center [784, 102] width 87 height 30
click at [0, 0] on input "Select a PDF" at bounding box center [0, 0] width 0 height 0
select select "custom"
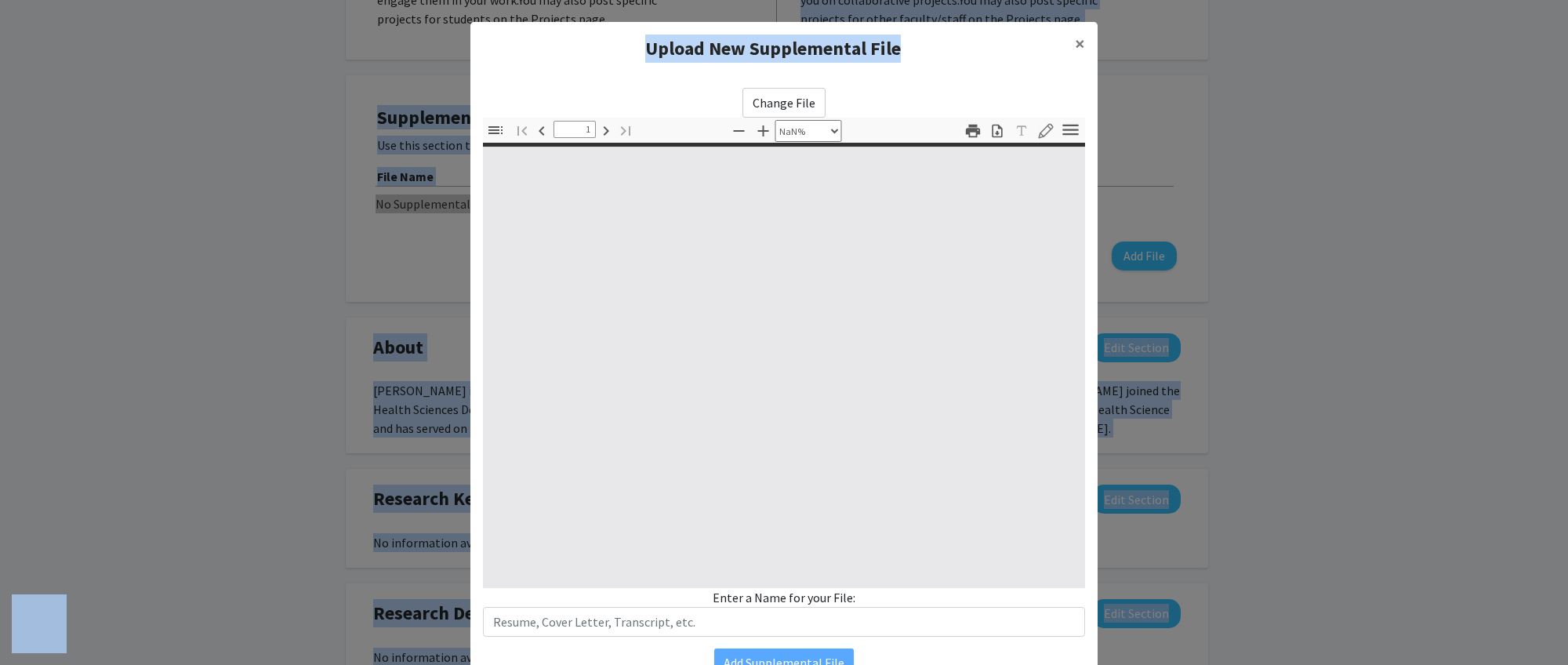
type input "0"
select select "custom"
type input "1"
select select "auto"
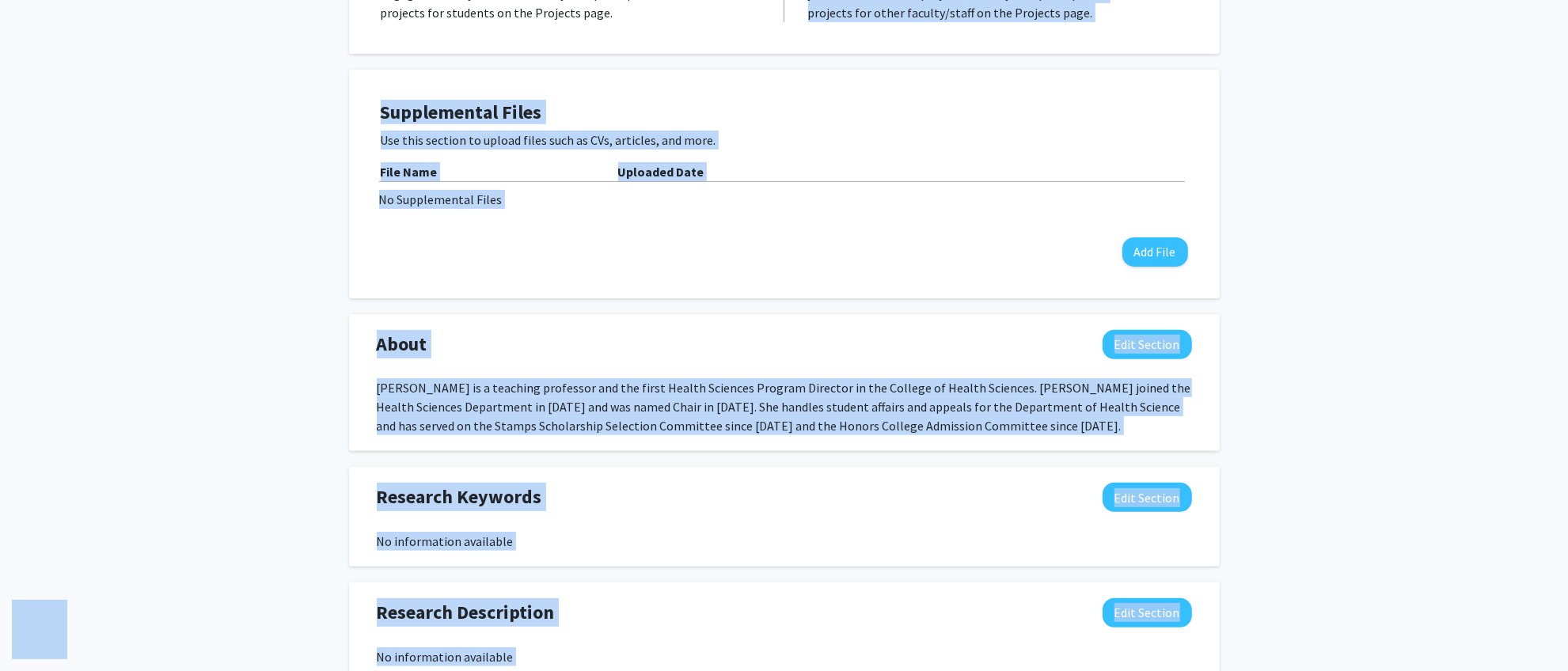
scroll to position [453, 0]
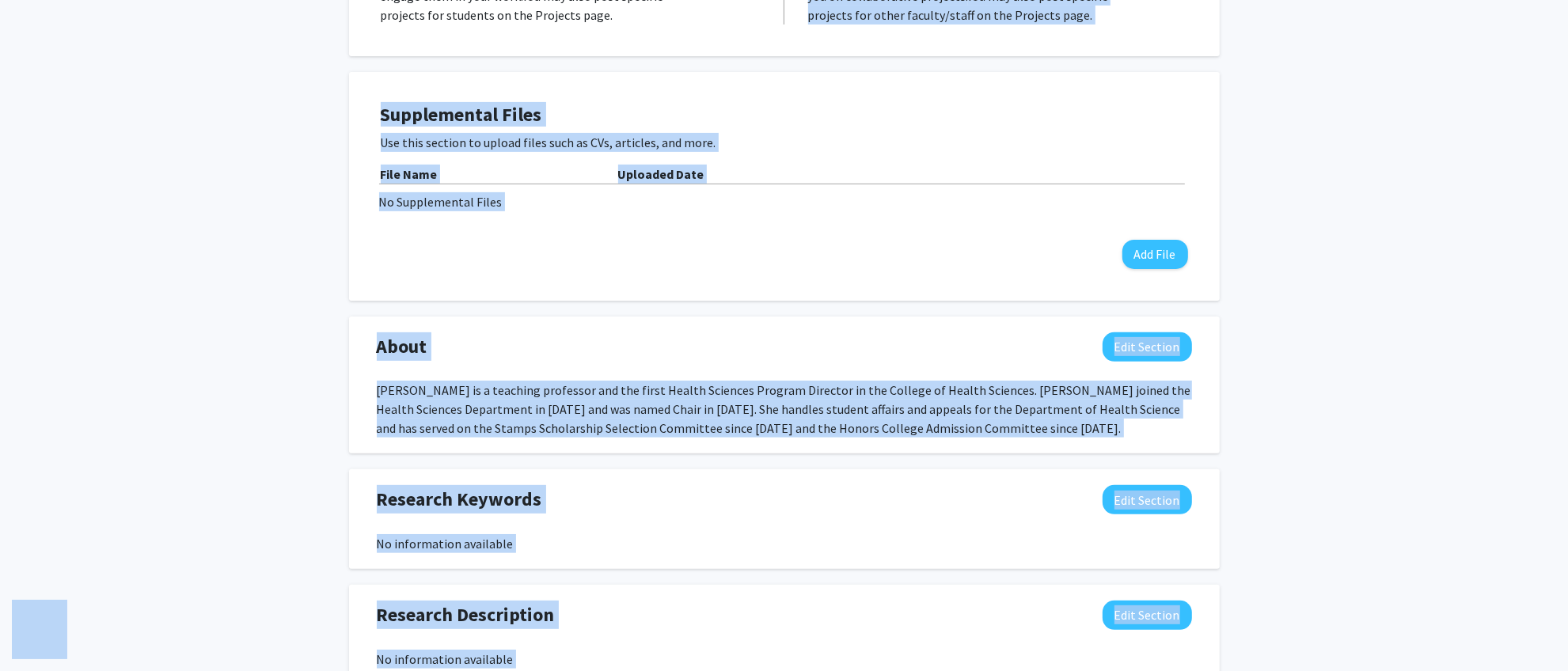
click at [1253, 420] on div "Botswana [PERSON_NAME] Edit Section See Public View help Title: Health Sciences…" at bounding box center [784, 284] width 1568 height 1362
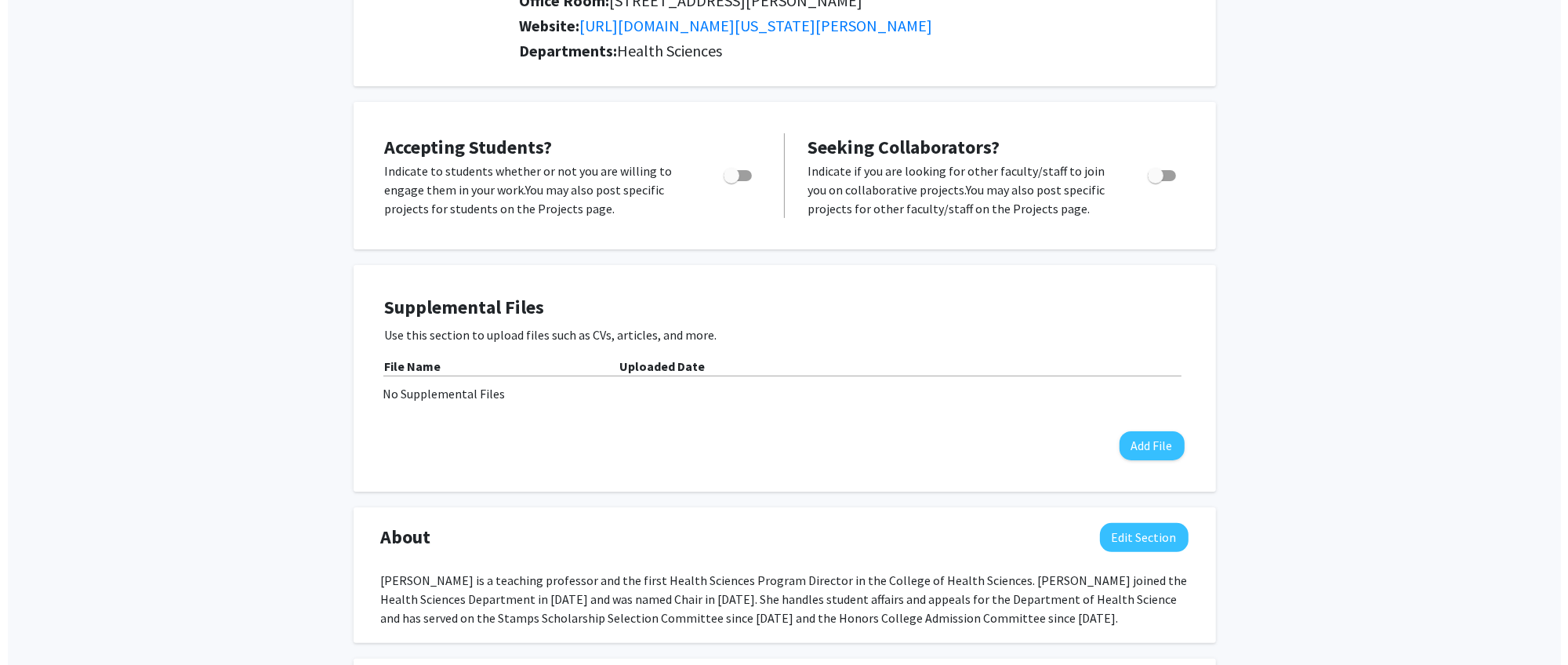
scroll to position [375, 0]
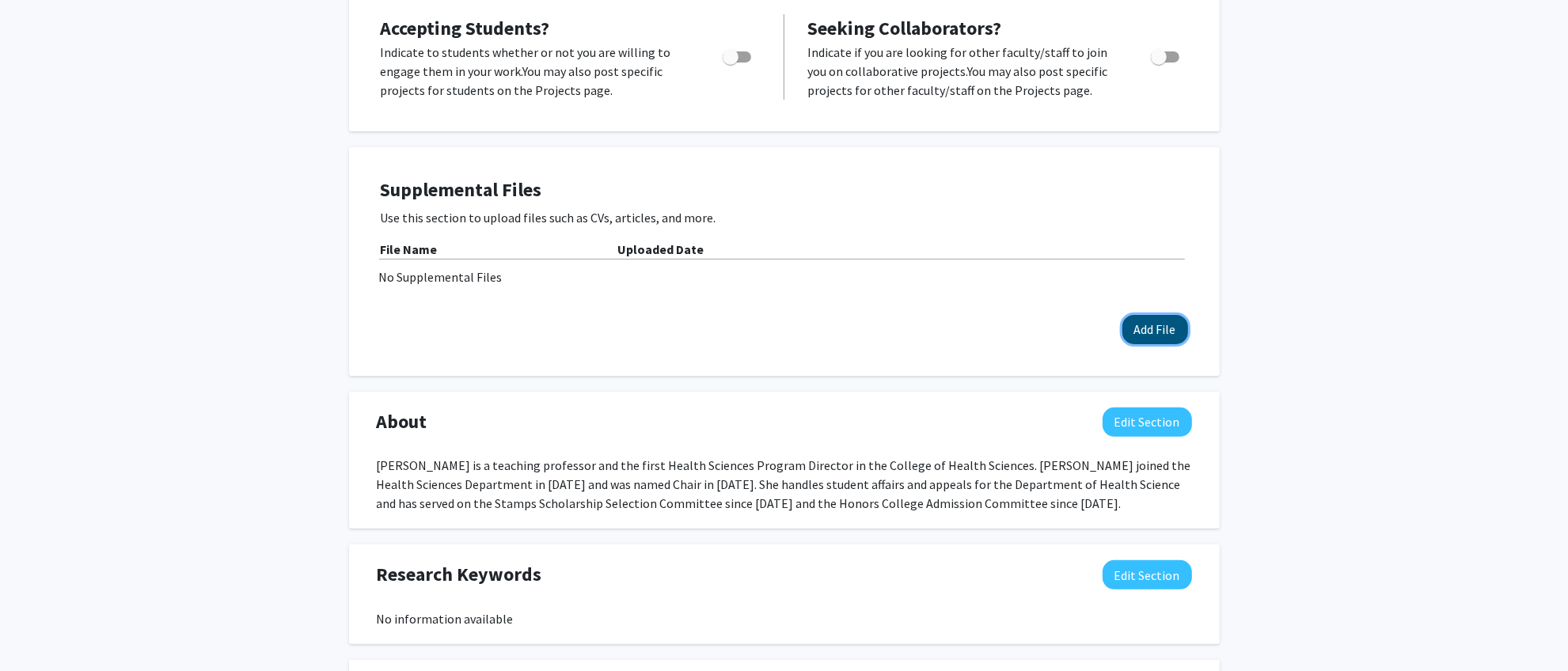
click at [1144, 335] on button "Add File" at bounding box center [1155, 328] width 66 height 29
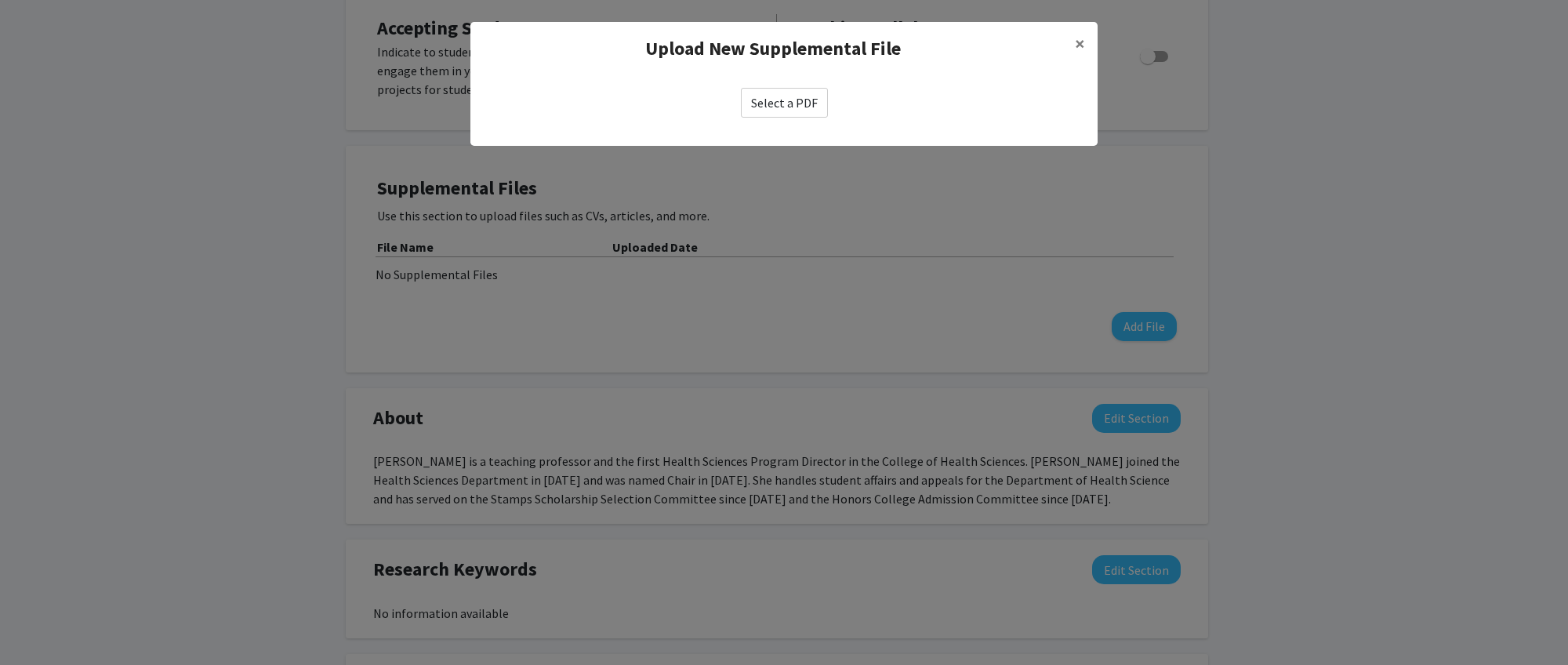
click at [769, 104] on label "Select a PDF" at bounding box center [784, 102] width 87 height 30
click at [0, 0] on input "Select a PDF" at bounding box center [0, 0] width 0 height 0
select select "custom"
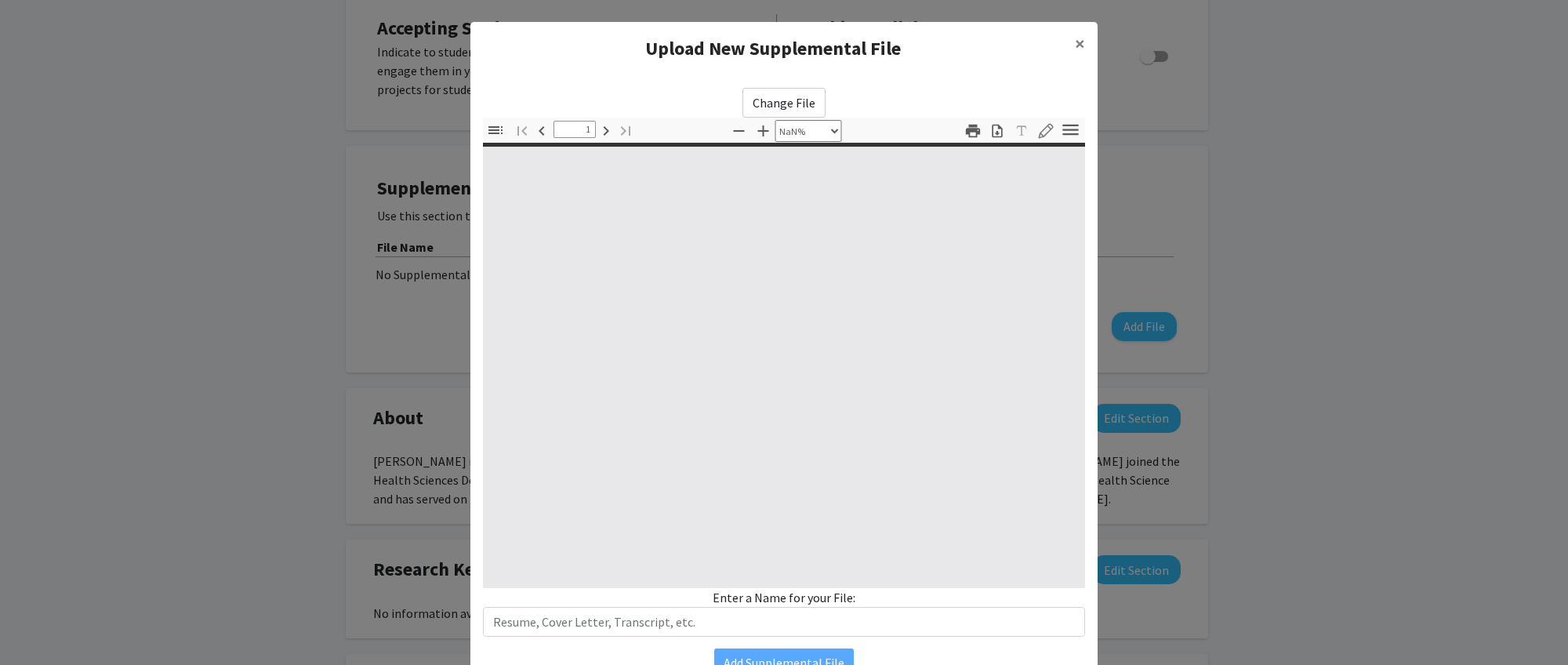
type input "0"
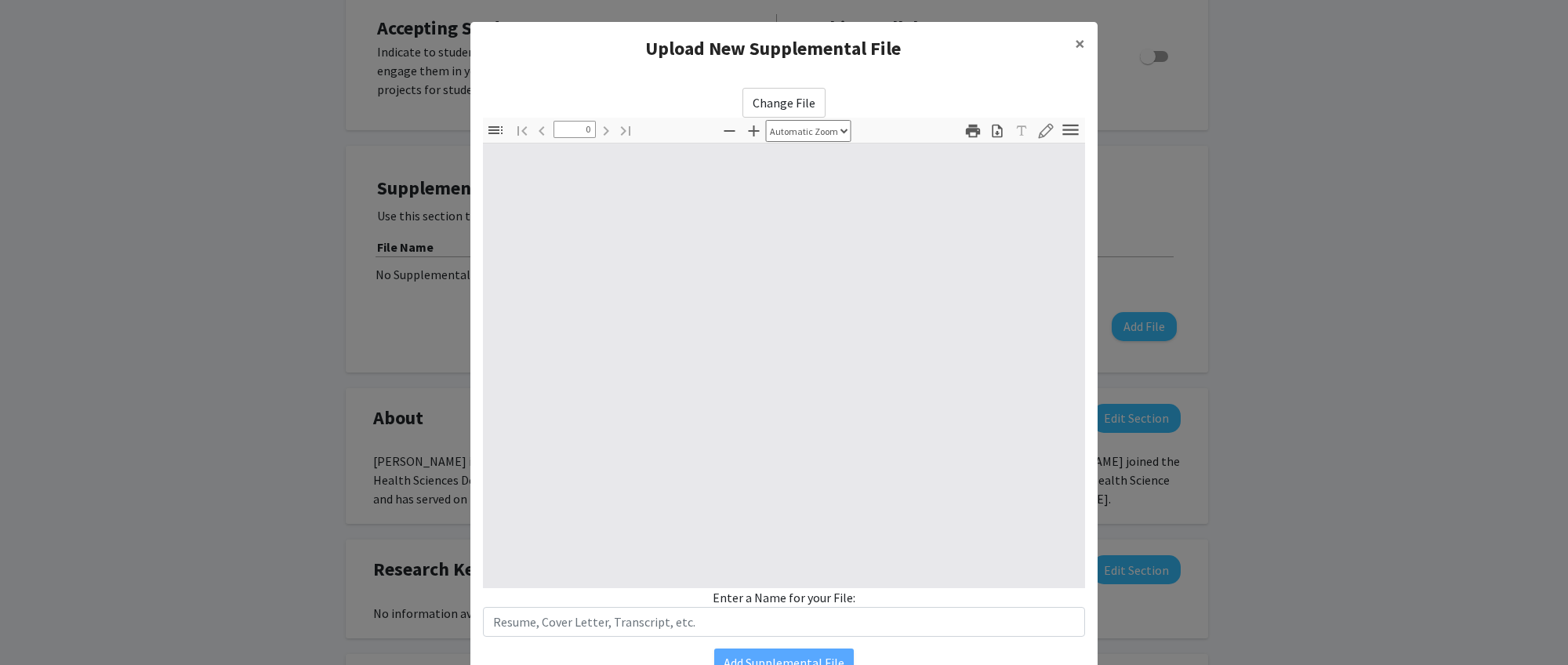
select select "custom"
type input "1"
select select "auto"
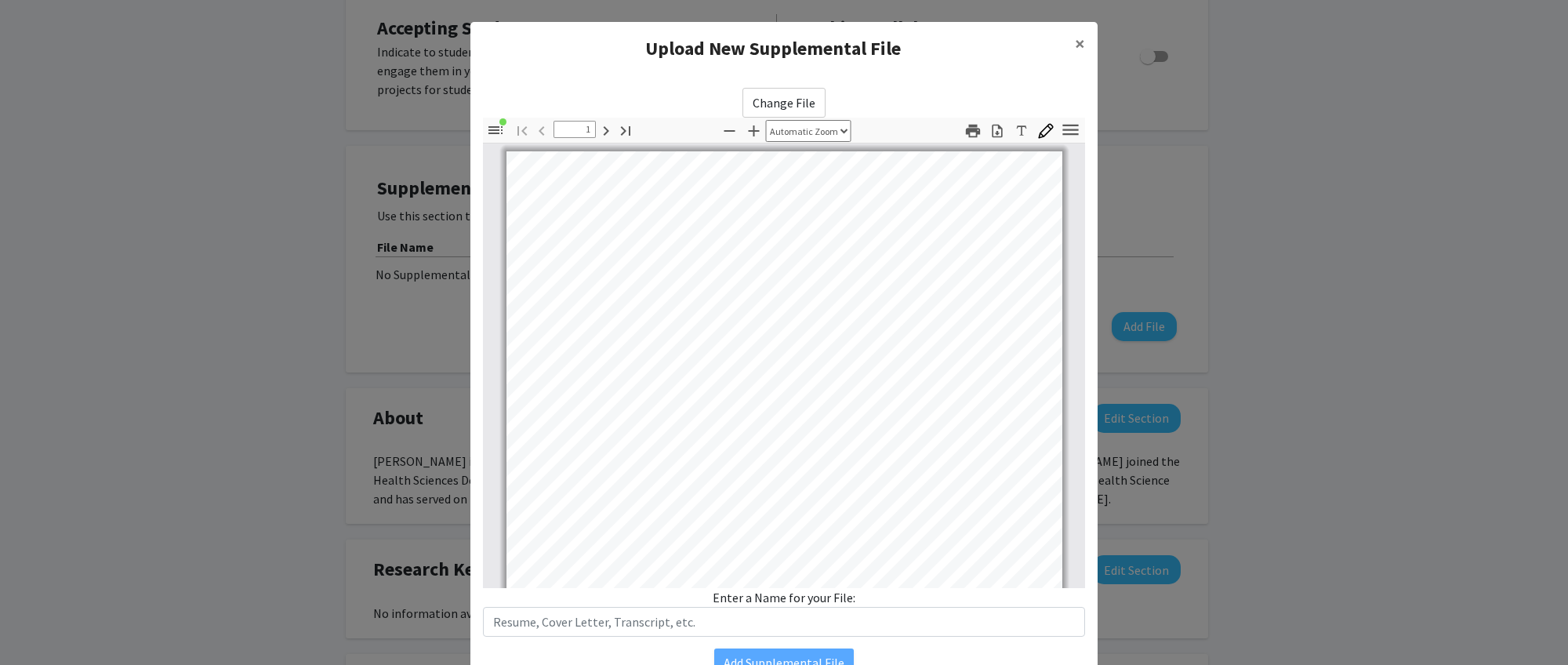
scroll to position [1, 0]
drag, startPoint x: 97, startPoint y: 484, endPoint x: 103, endPoint y: 255, distance: 229.1
click at [102, 257] on modal-container "Upload New Supplemental File × Change File Thumbnails Document Outline Attachme…" at bounding box center [784, 332] width 1568 height 665
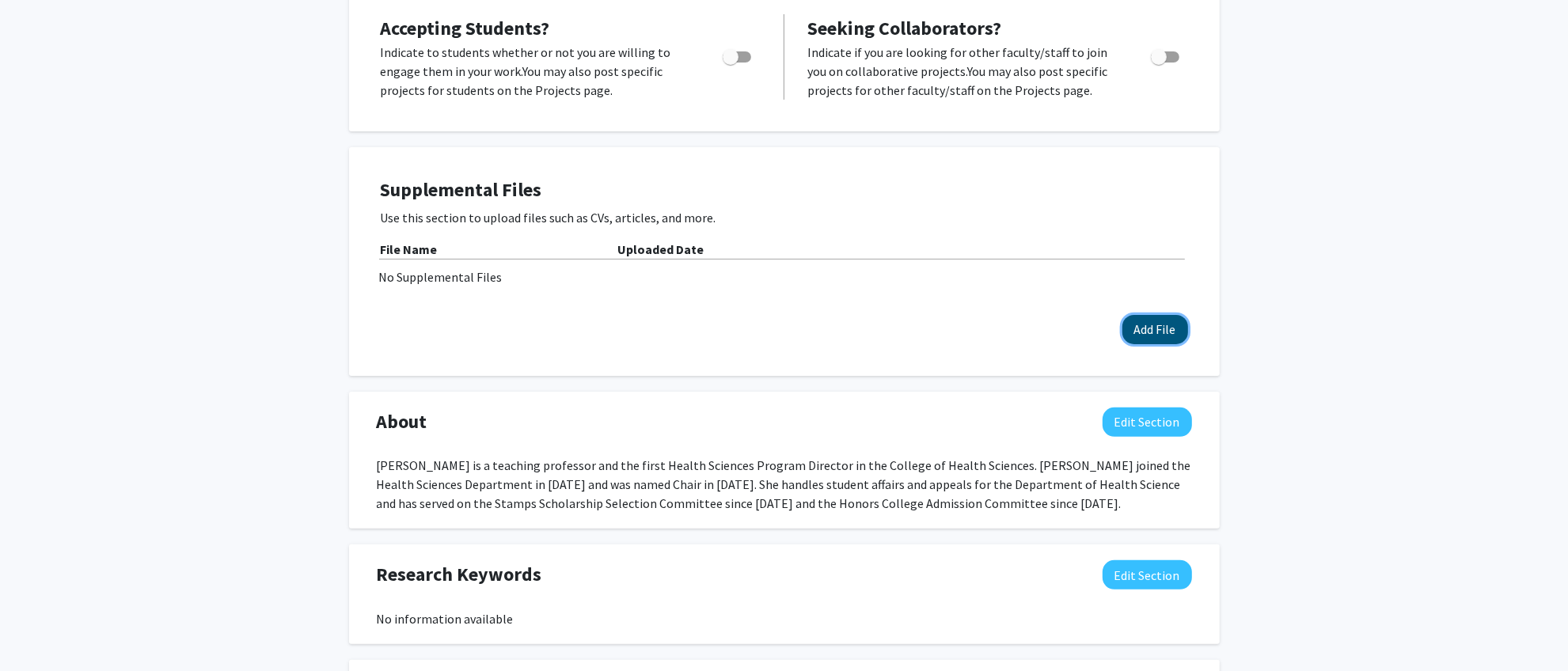
click at [1161, 320] on button "Add File" at bounding box center [1155, 328] width 66 height 29
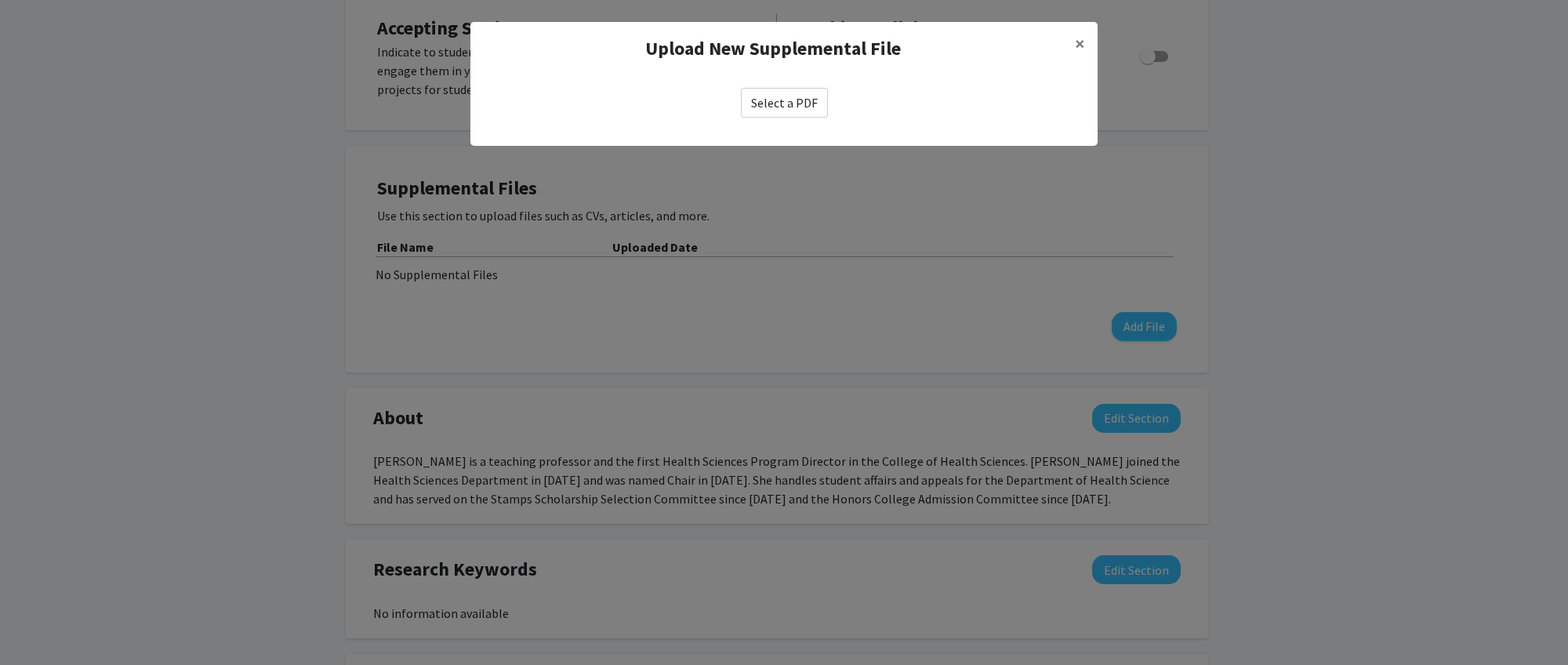
click at [782, 92] on label "Select a PDF" at bounding box center [784, 102] width 87 height 30
click at [0, 0] on input "Select a PDF" at bounding box center [0, 0] width 0 height 0
select select "custom"
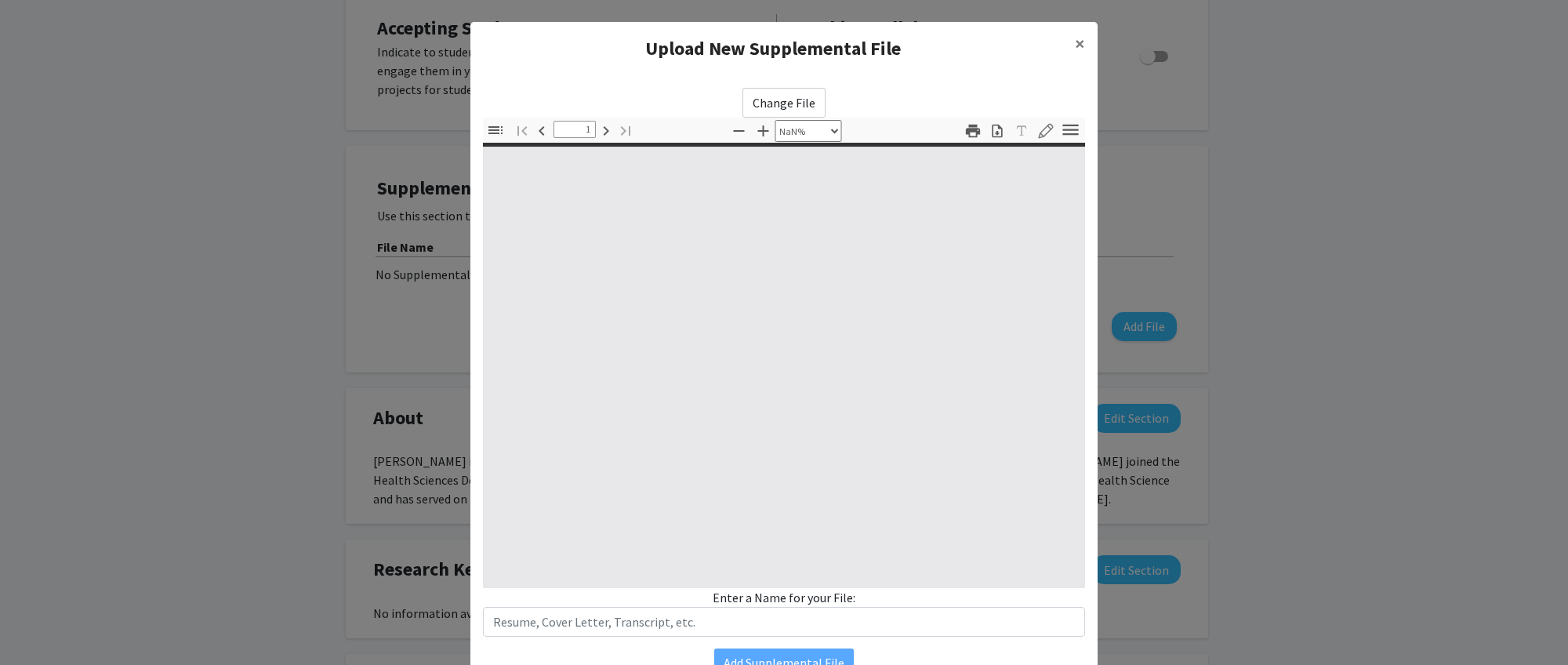
type input "0"
select select "auto"
type input "1"
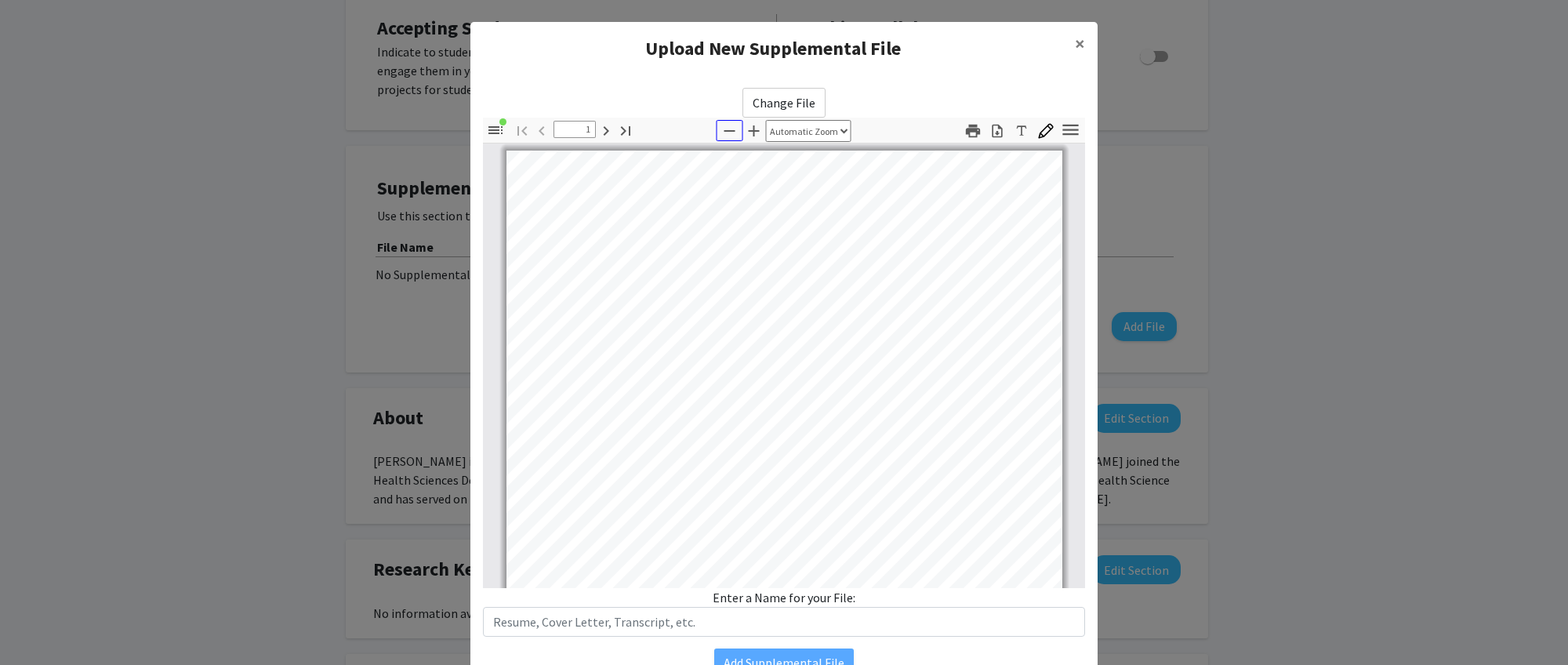
click at [725, 124] on icon "button" at bounding box center [730, 131] width 19 height 19
select select "custom"
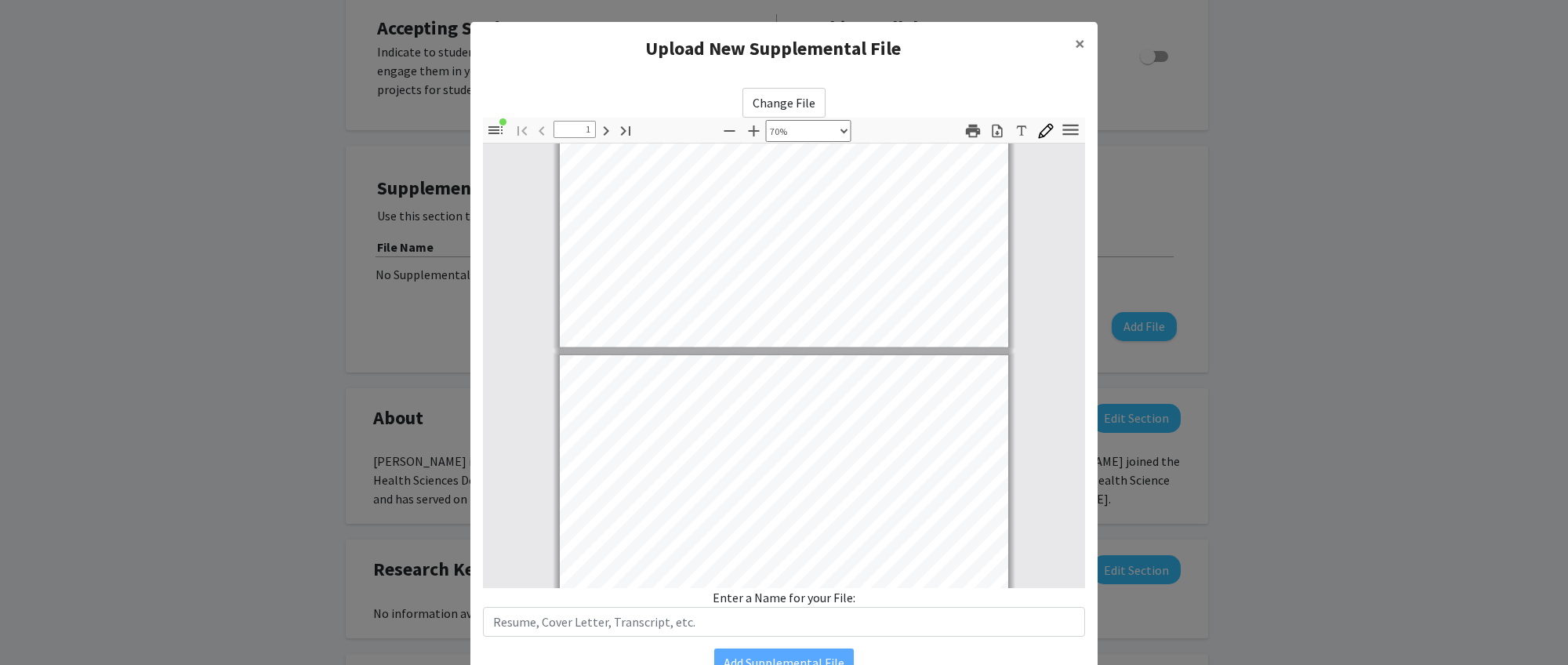
type input "2"
select select "custom"
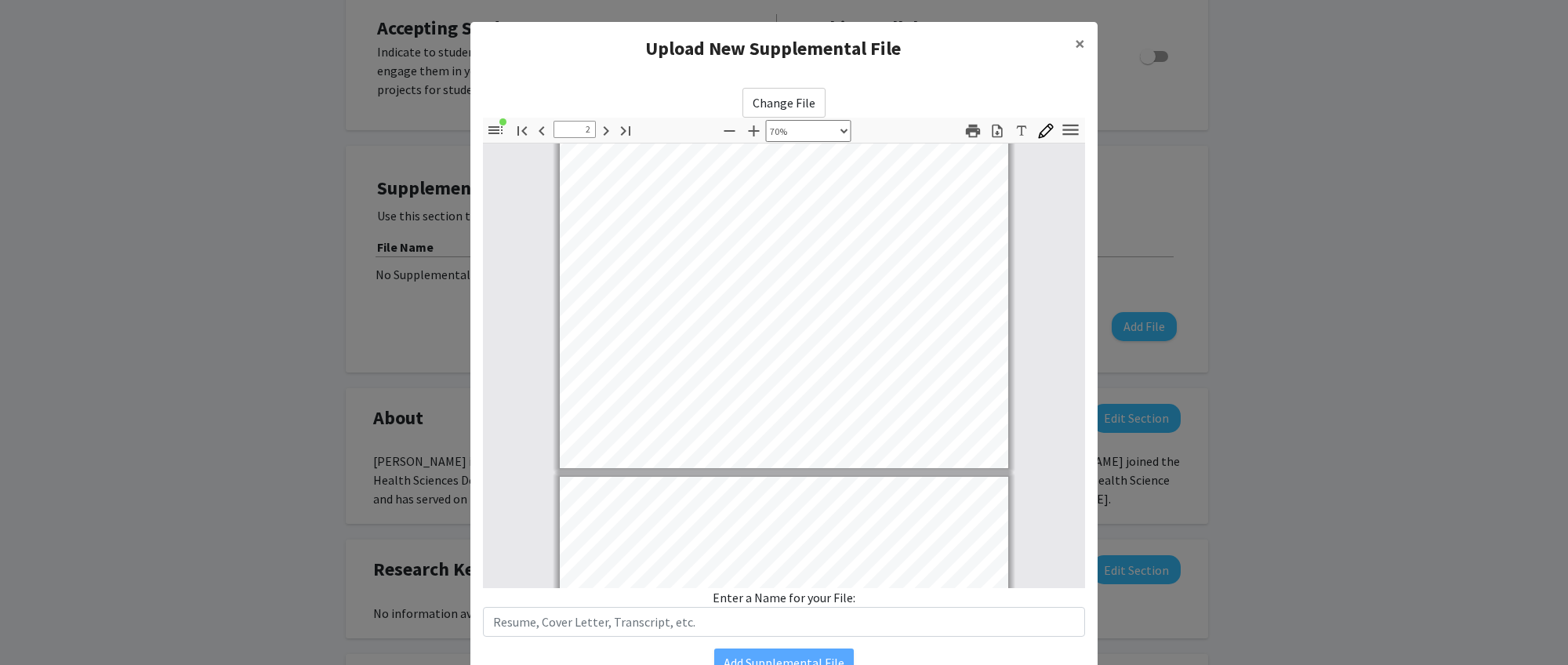
type input "3"
select select "custom"
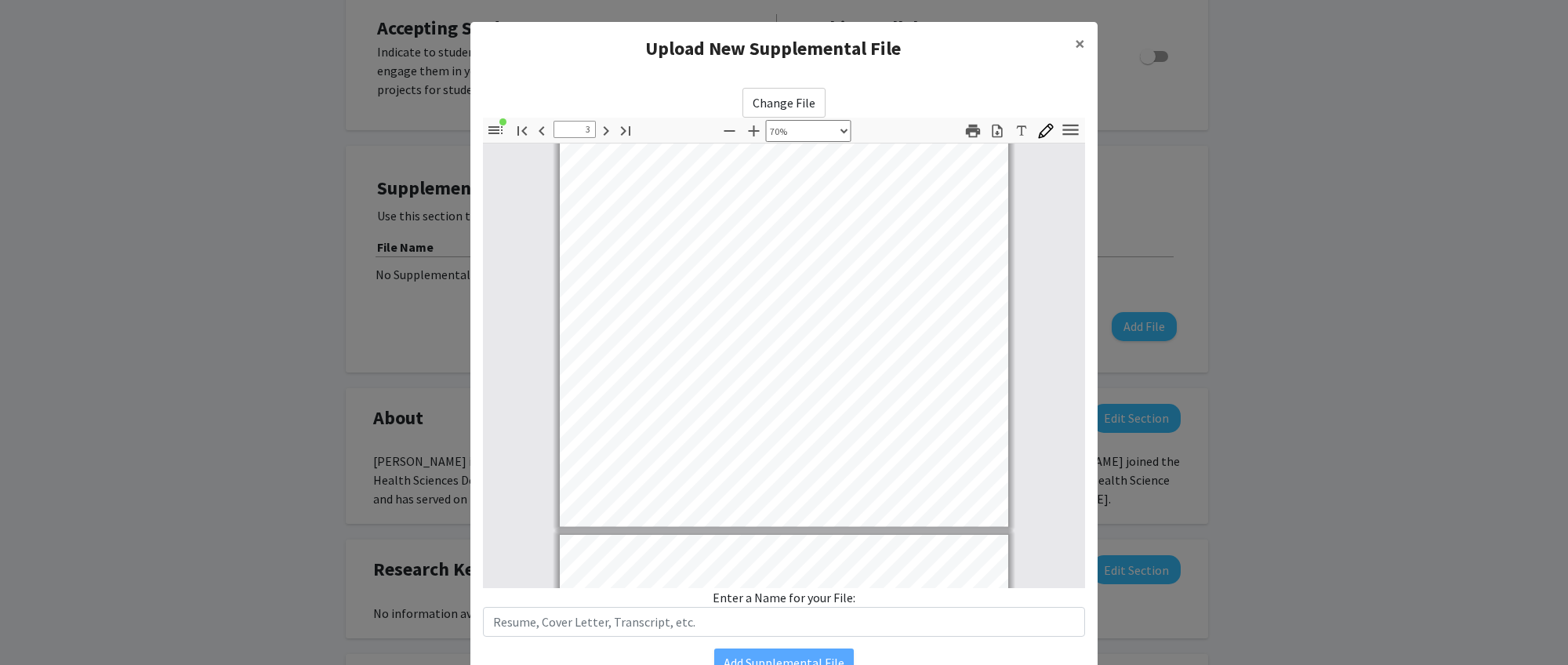
type input "4"
select select "custom"
type input "5"
select select "custom"
type input "6"
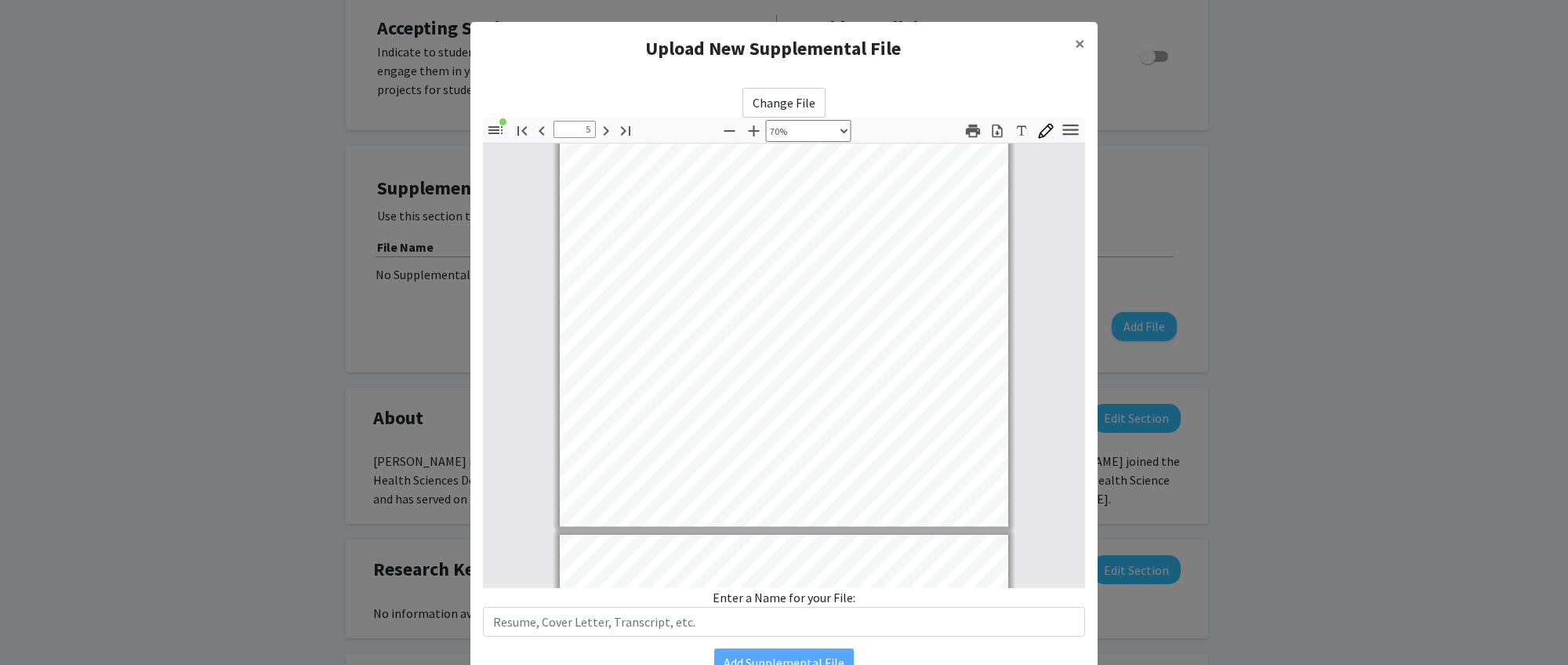
select select "custom"
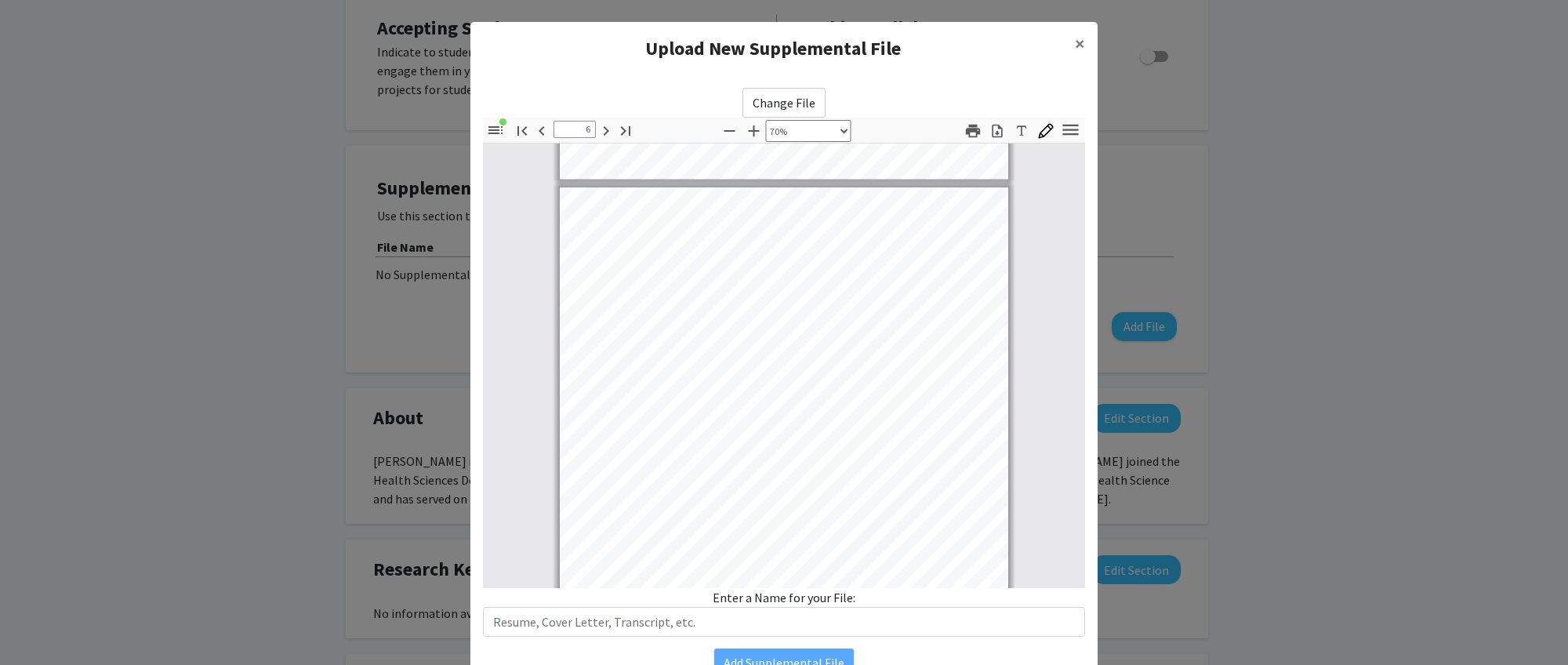
type input "7"
select select "custom"
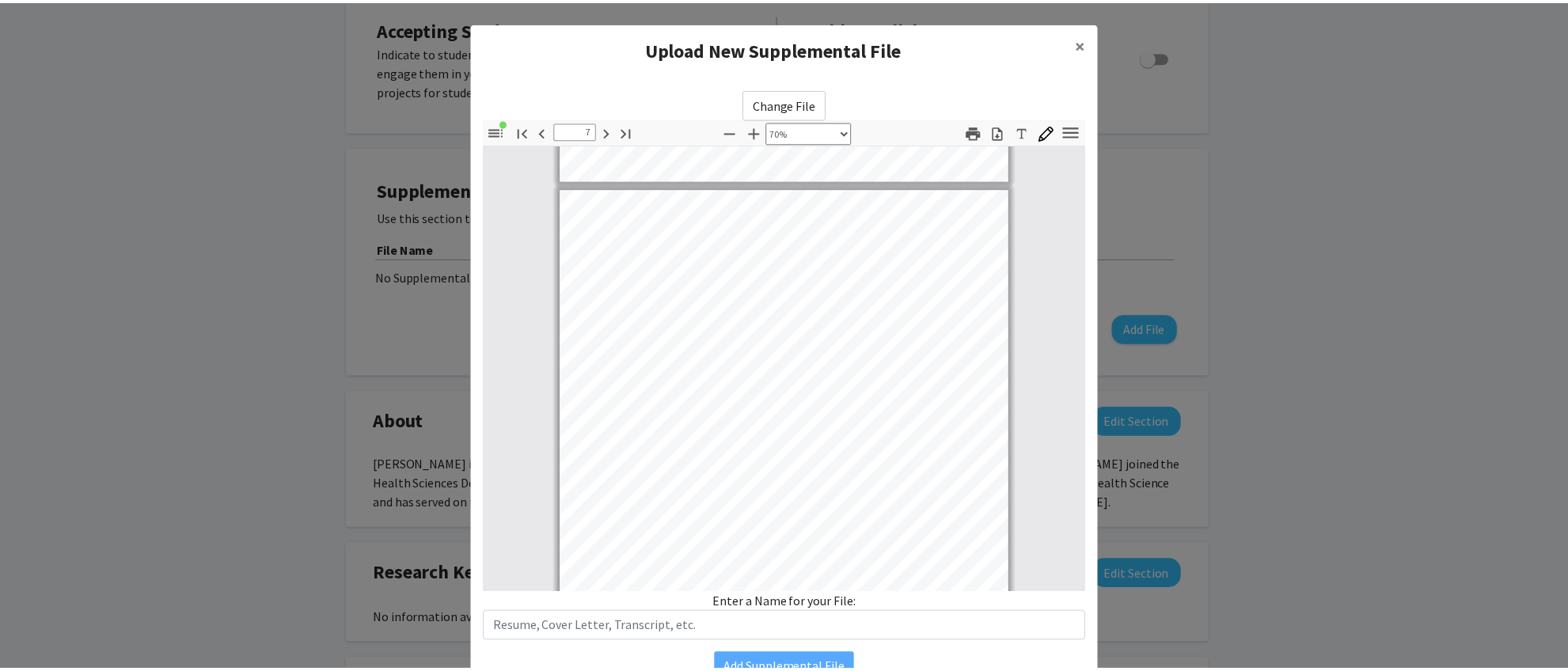
scroll to position [4301, 0]
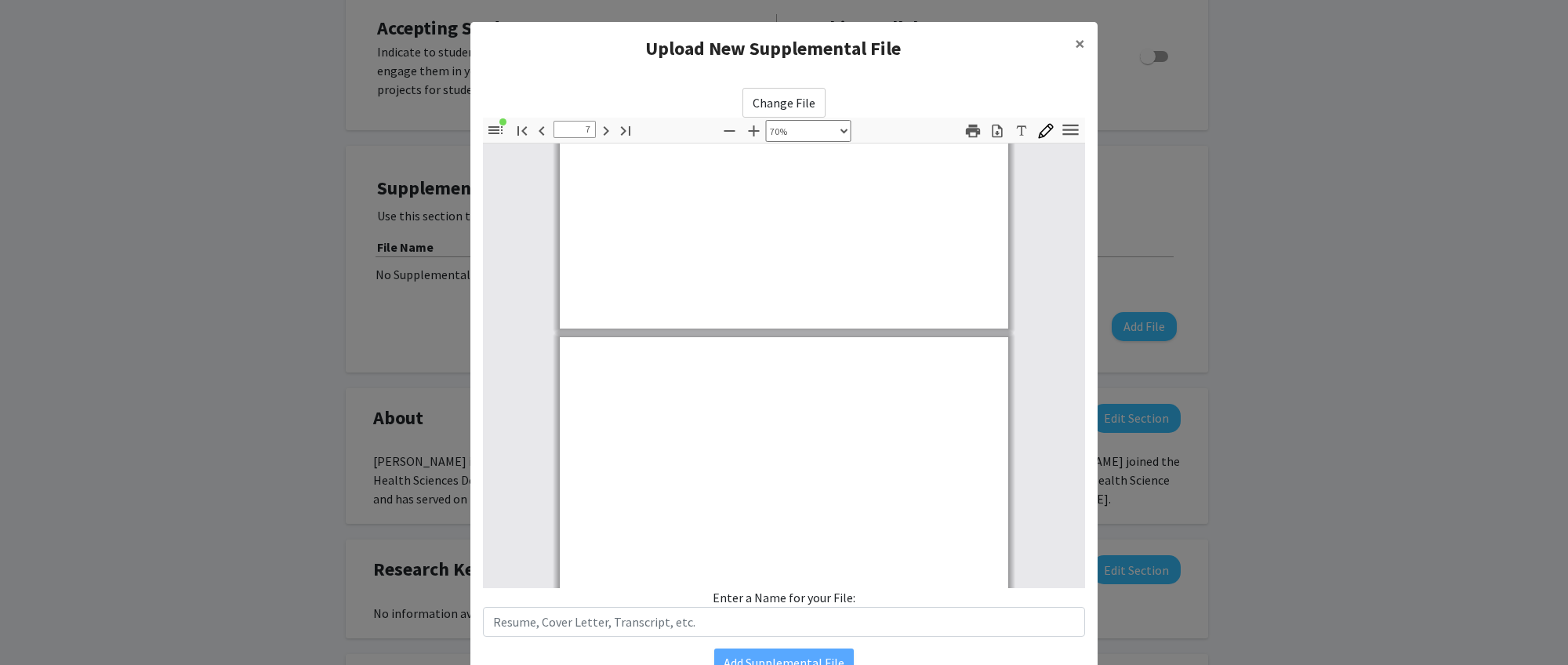
type input "8"
select select "custom"
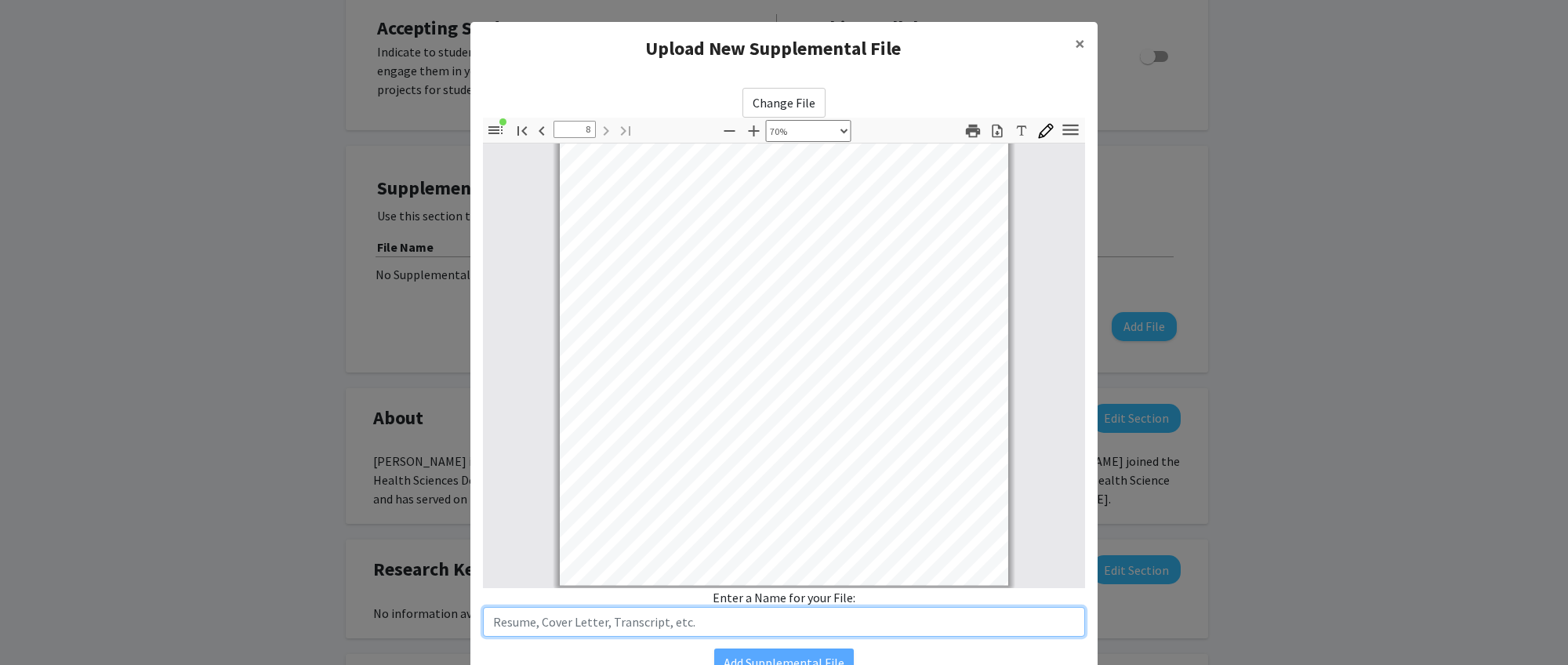
click at [556, 531] on input "text" at bounding box center [783, 621] width 602 height 30
type input "C"
type input "[PERSON_NAME]"
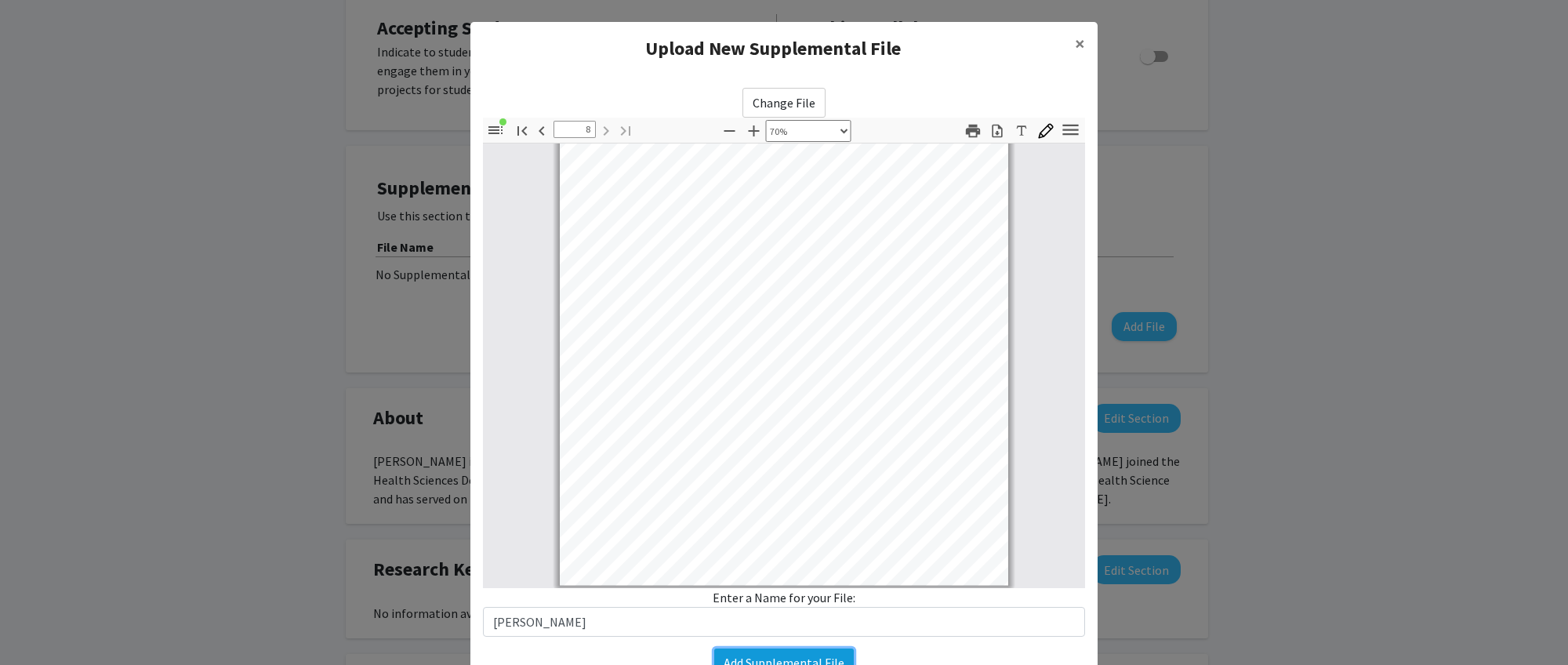
click at [812, 531] on button "Add Supplemental File" at bounding box center [784, 662] width 140 height 28
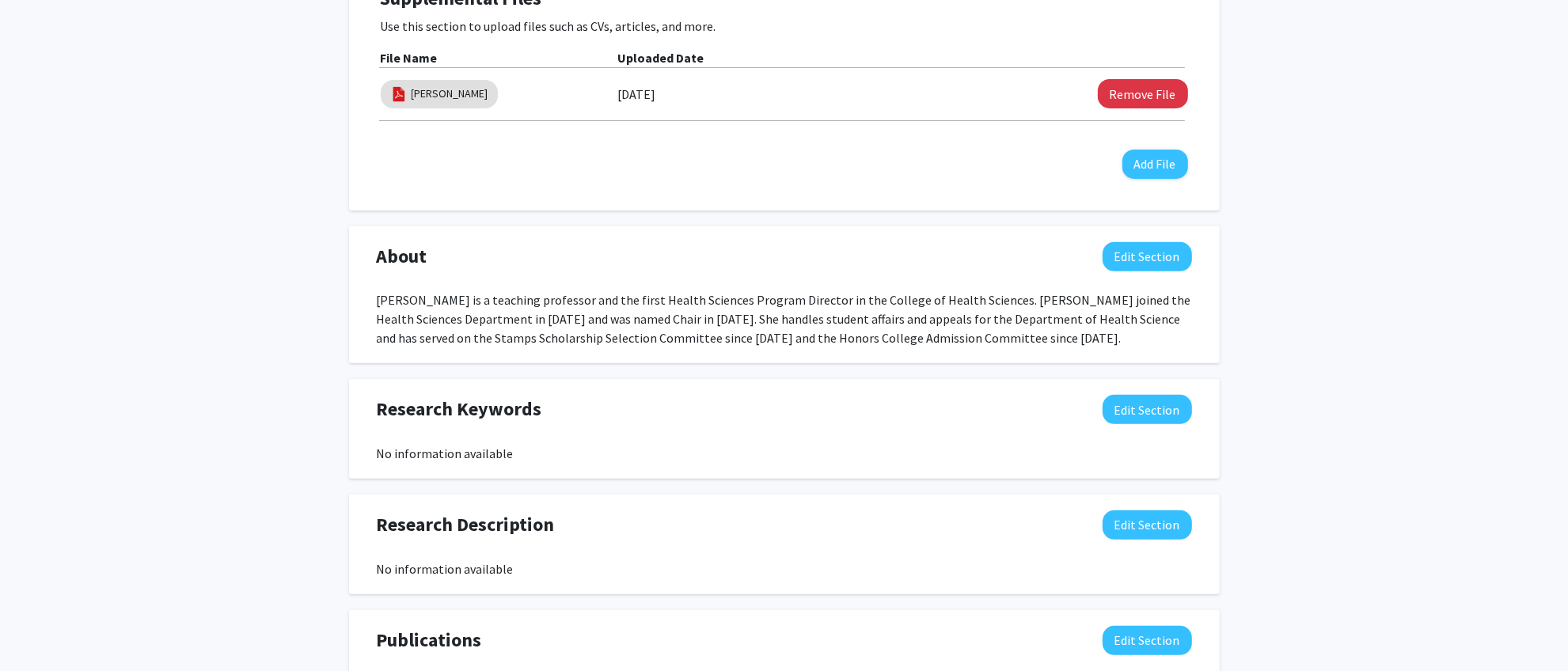
scroll to position [572, 0]
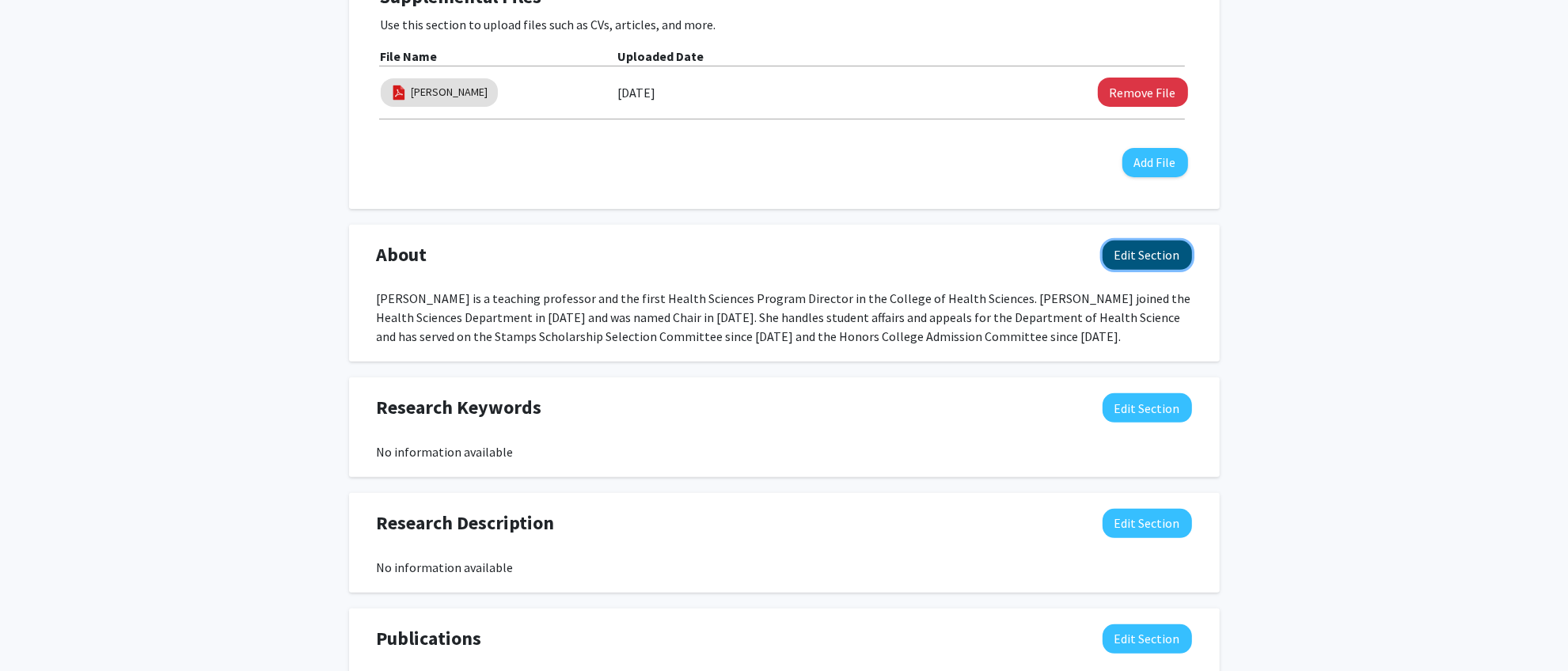
click at [1137, 254] on button "Edit Section" at bounding box center [1146, 254] width 89 height 29
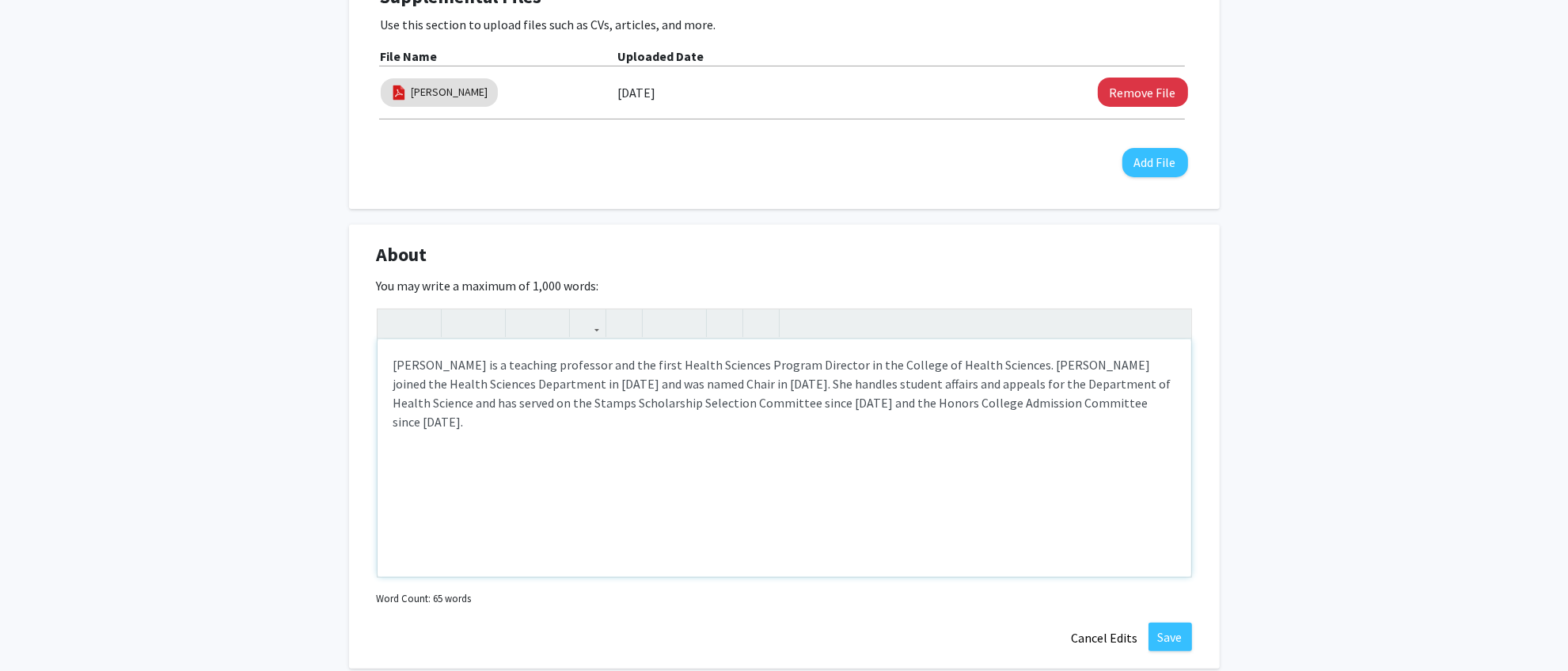
drag, startPoint x: 1150, startPoint y: 424, endPoint x: 1131, endPoint y: 419, distance: 19.6
click at [1145, 421] on div "[PERSON_NAME] is a teaching professor and the first Health Sciences Program Dir…" at bounding box center [784, 458] width 813 height 237
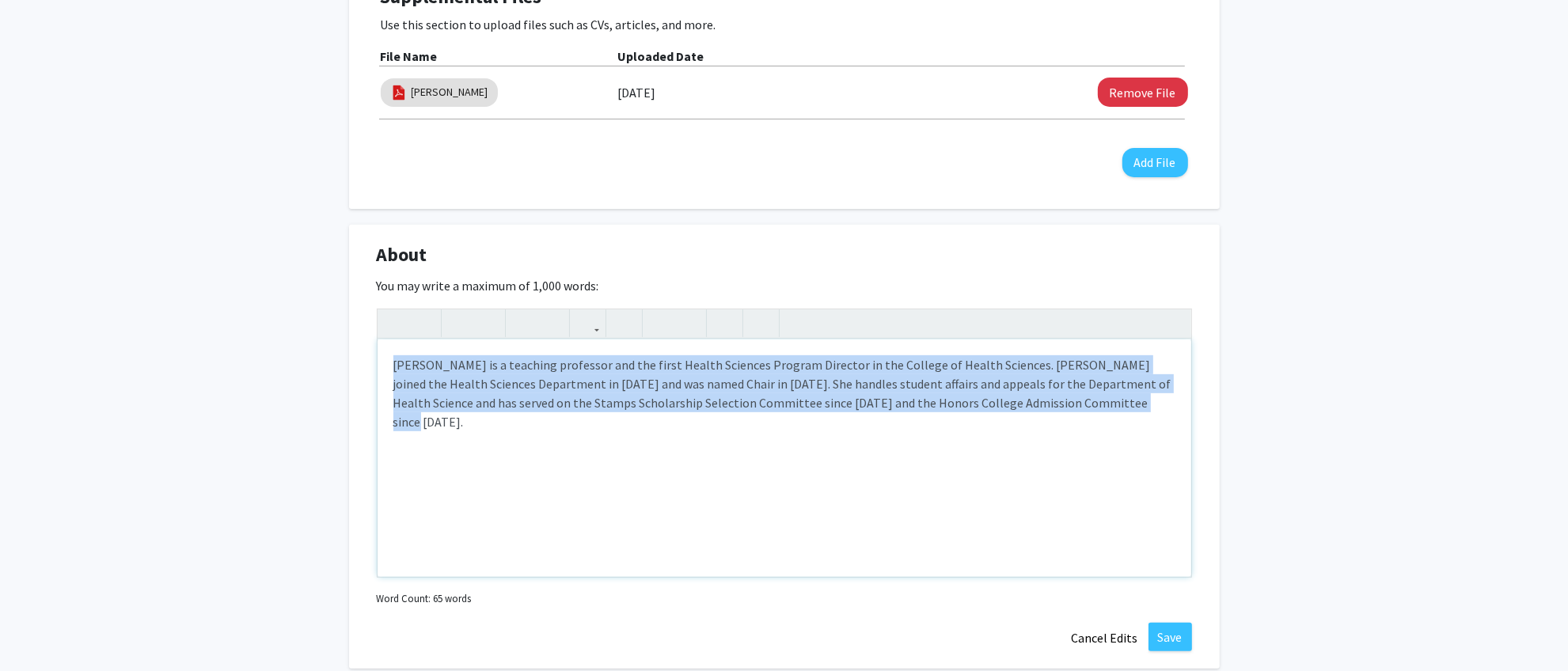
drag, startPoint x: 1088, startPoint y: 408, endPoint x: 329, endPoint y: 352, distance: 761.1
click at [329, 352] on div "Botswana [PERSON_NAME] Edit Section See Public View help Title: Health Sciences…" at bounding box center [784, 333] width 1568 height 1695
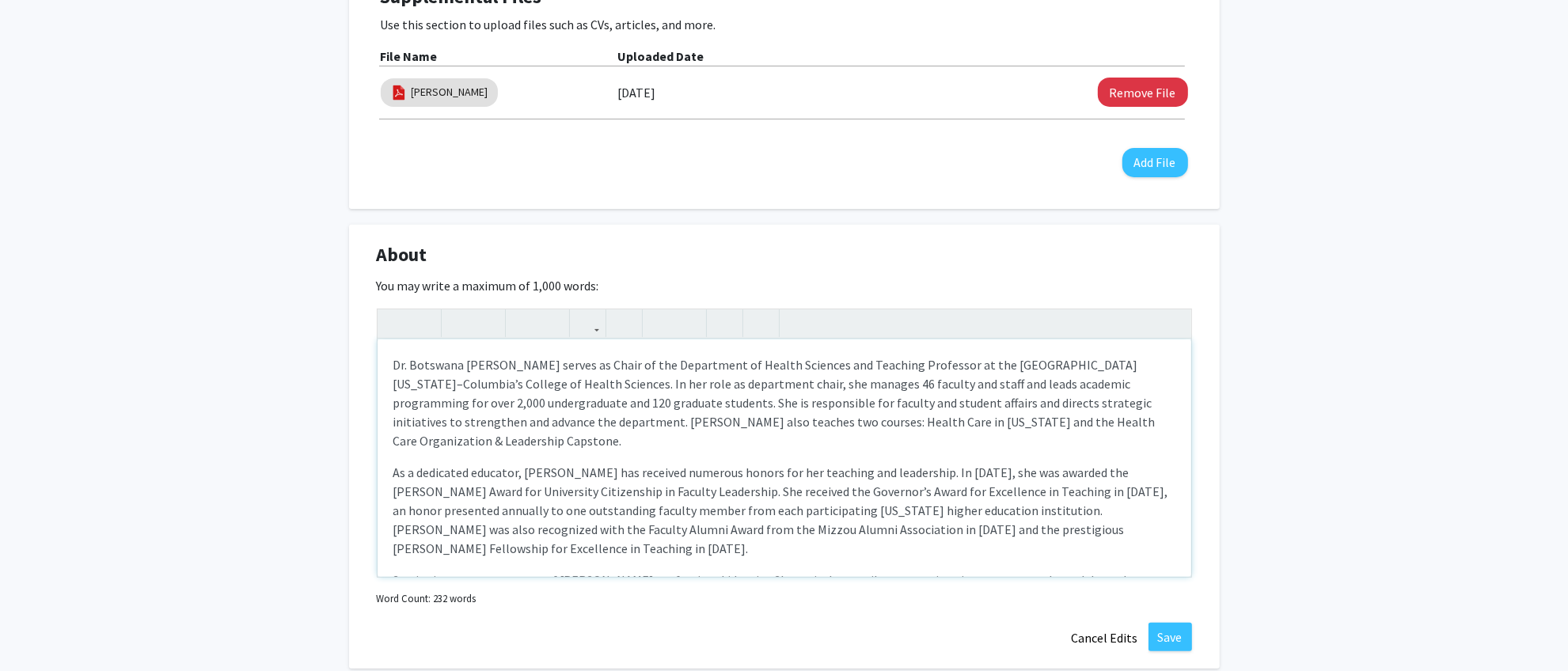
scroll to position [109, 0]
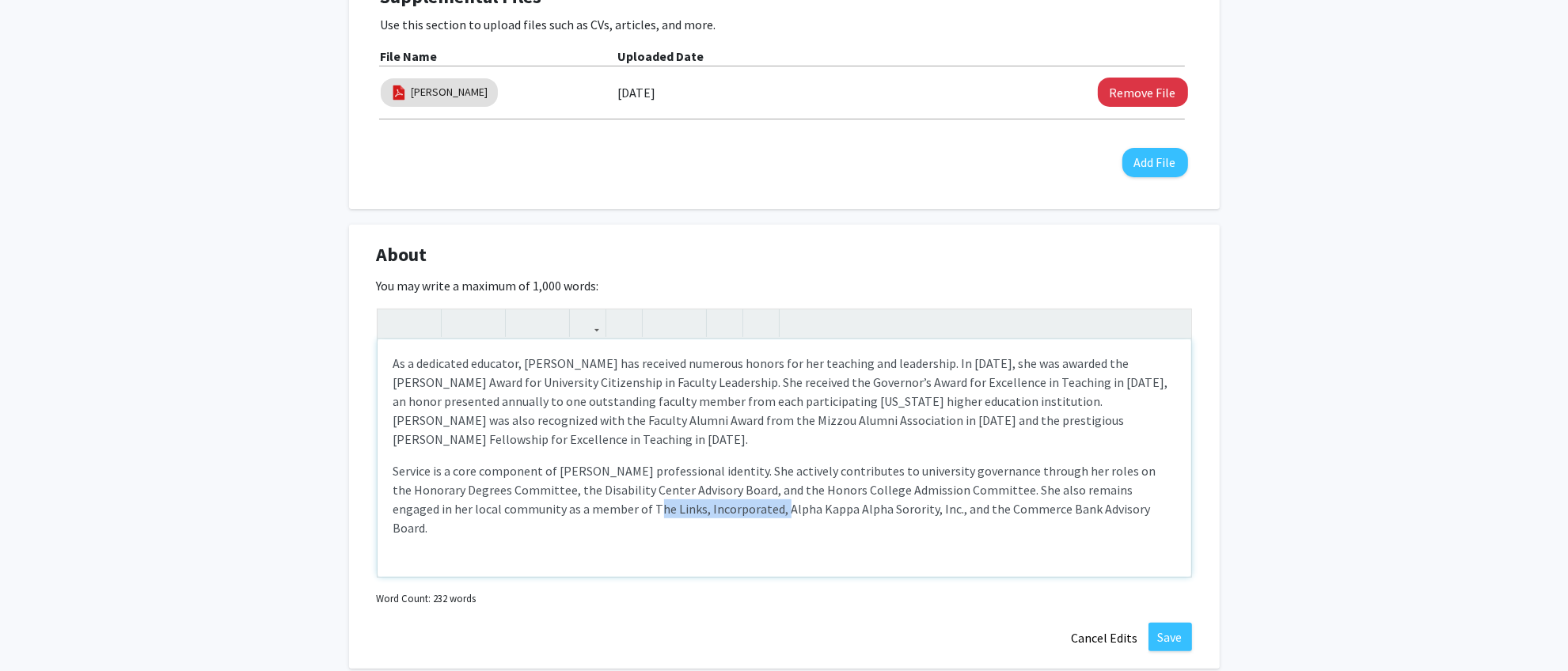
drag, startPoint x: 710, startPoint y: 507, endPoint x: 586, endPoint y: 511, distance: 124.1
click at [586, 511] on p "Service is a core component of [PERSON_NAME] professional identity. She activel…" at bounding box center [784, 498] width 782 height 76
click at [761, 507] on p "Service is a core component of [PERSON_NAME] professional identity. She activel…" at bounding box center [784, 489] width 782 height 57
type textarea "<l>Ip. Dolorsit Ametc Adipiscin elitse do Eiusm te inc Utlaboreet do Magnaa Eni…"
click at [1173, 536] on button "Save" at bounding box center [1170, 636] width 43 height 28
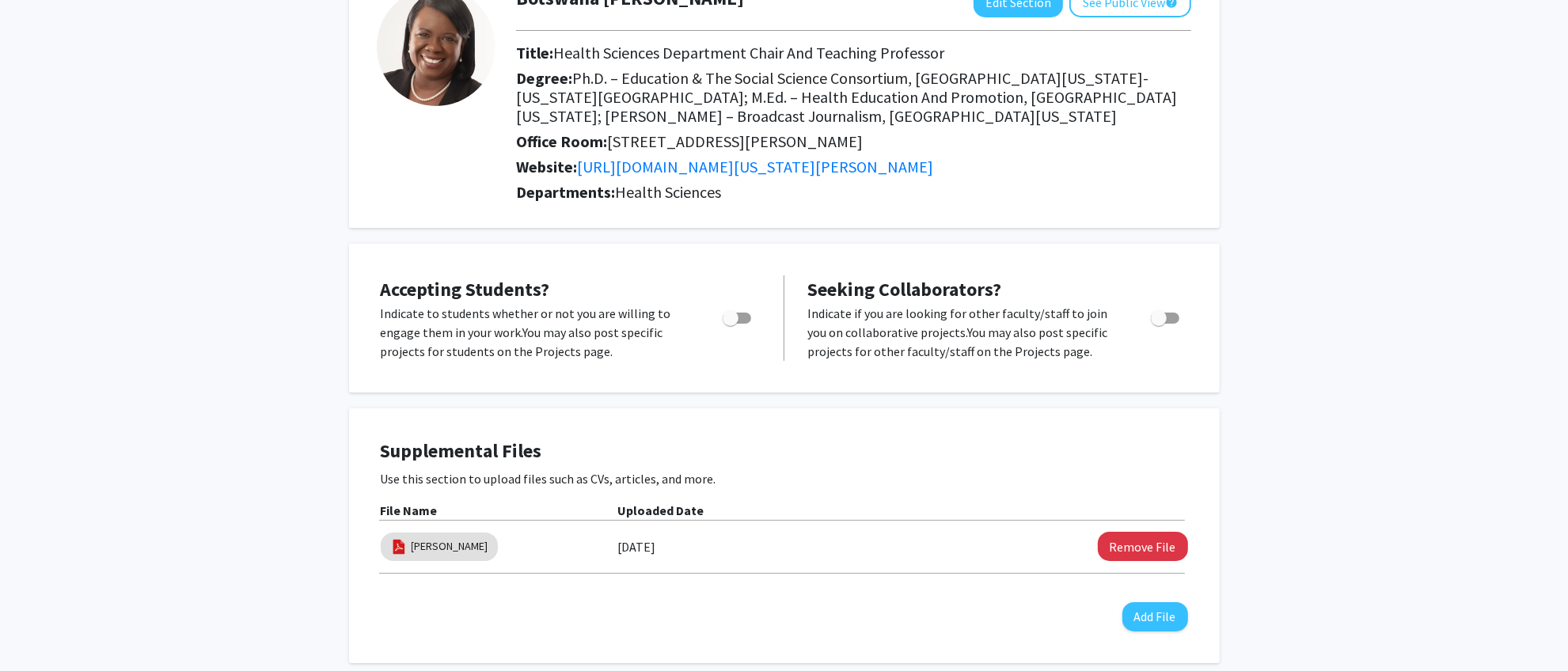
scroll to position [0, 0]
